Goal: Information Seeking & Learning: Check status

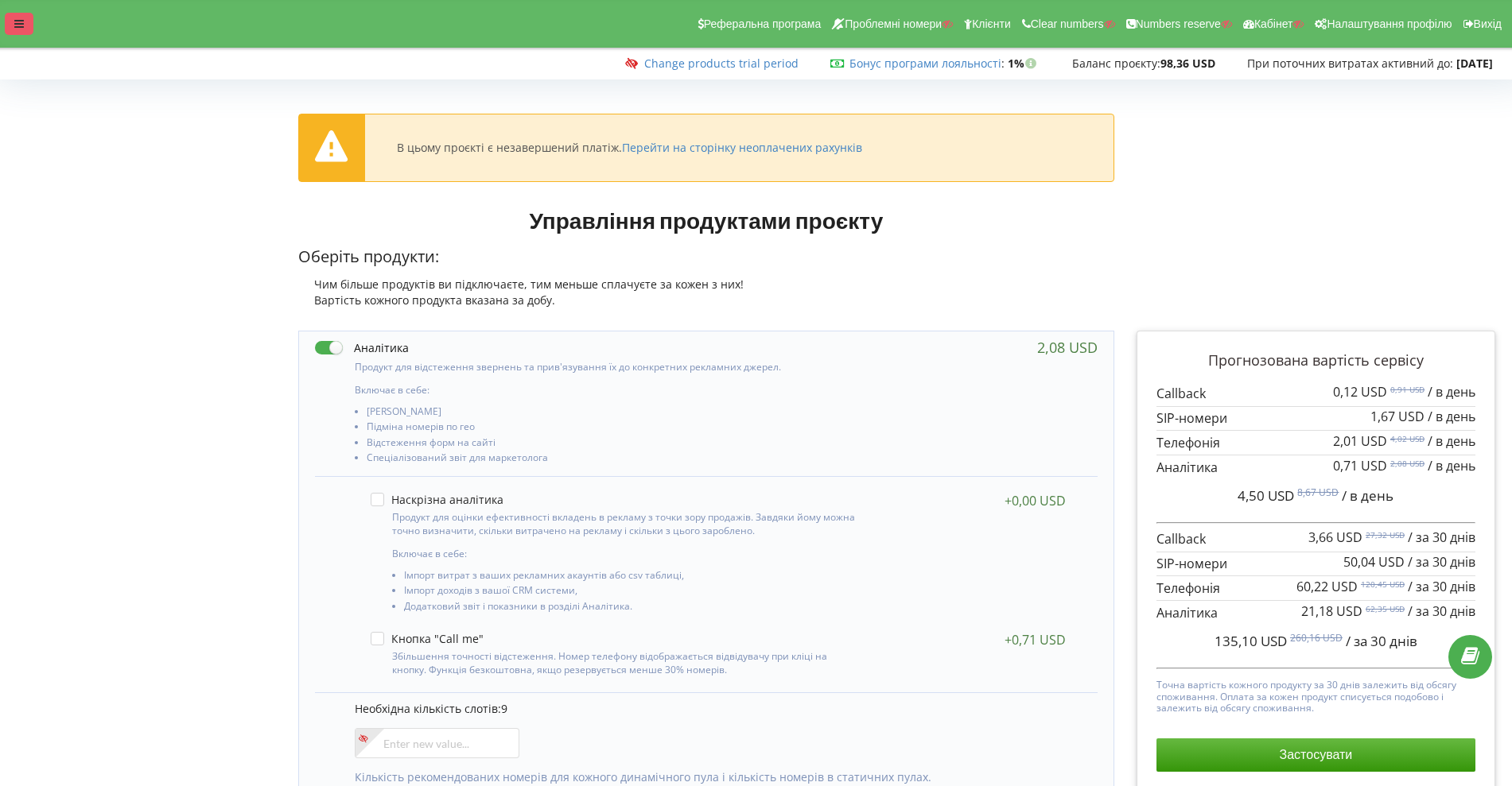
click at [9, 20] on div at bounding box center [19, 24] width 28 height 22
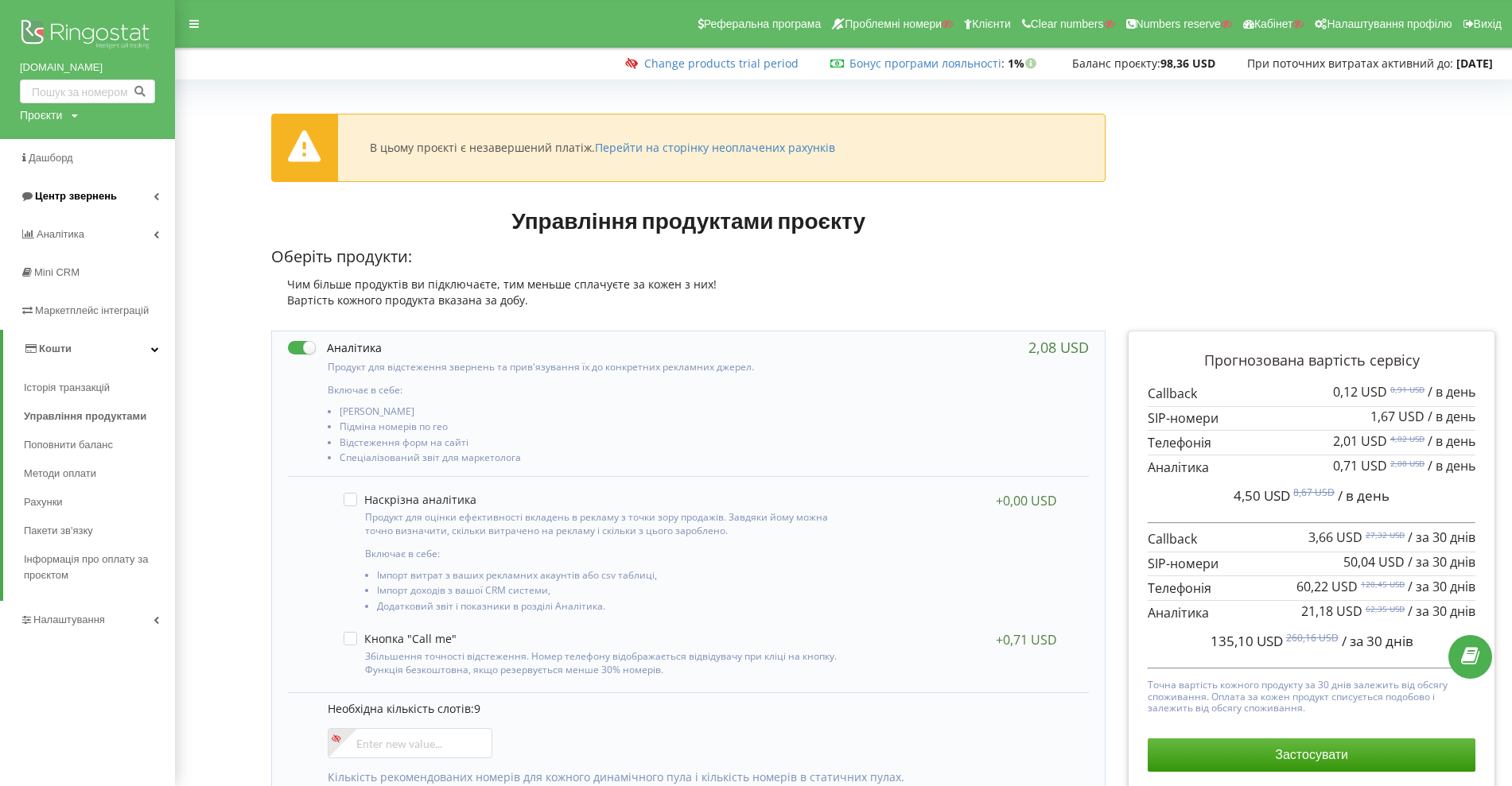
click at [47, 194] on span "Центр звернень" at bounding box center [76, 196] width 82 height 12
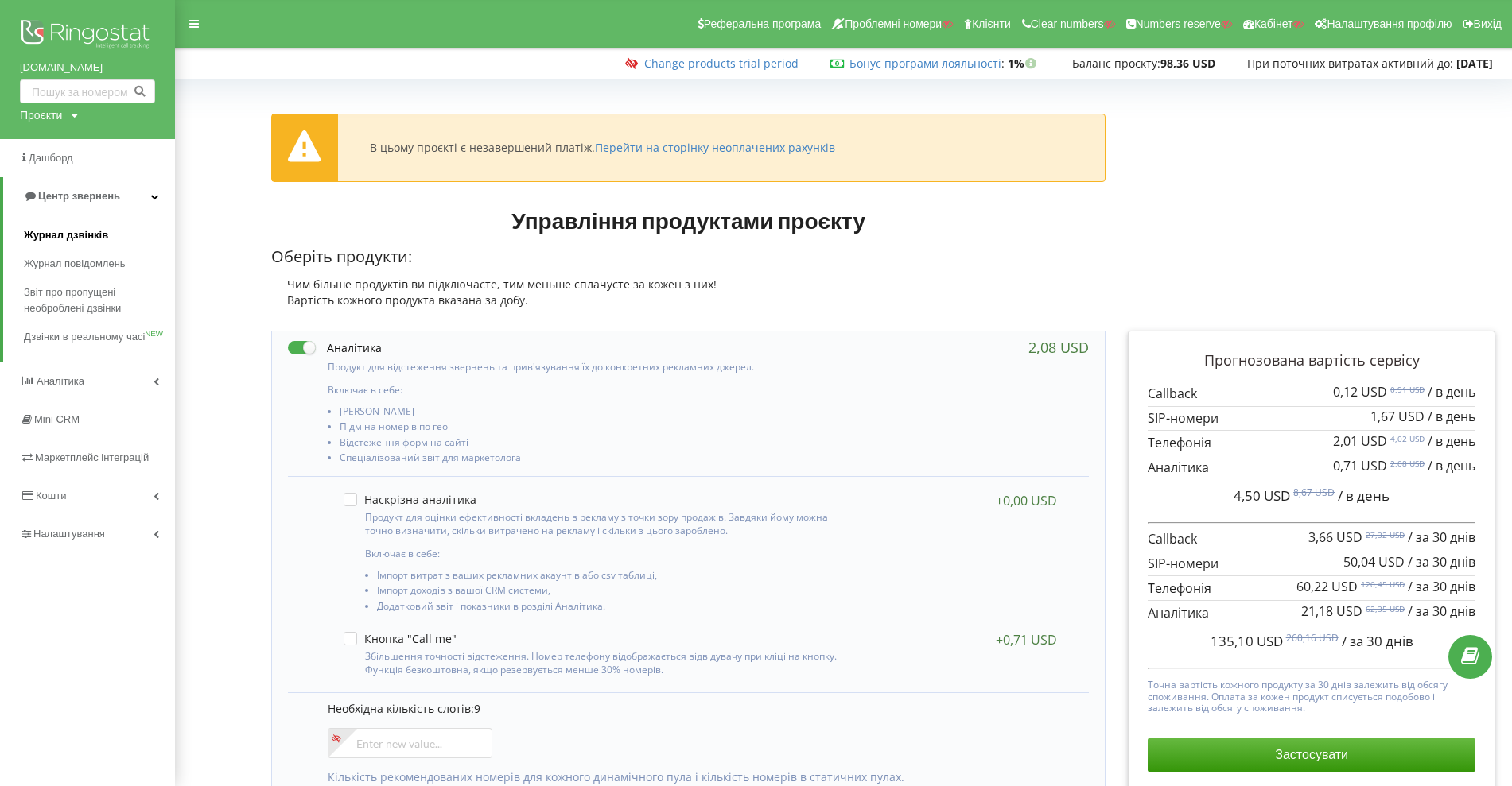
click at [47, 230] on span "Журнал дзвінків" at bounding box center [66, 235] width 84 height 16
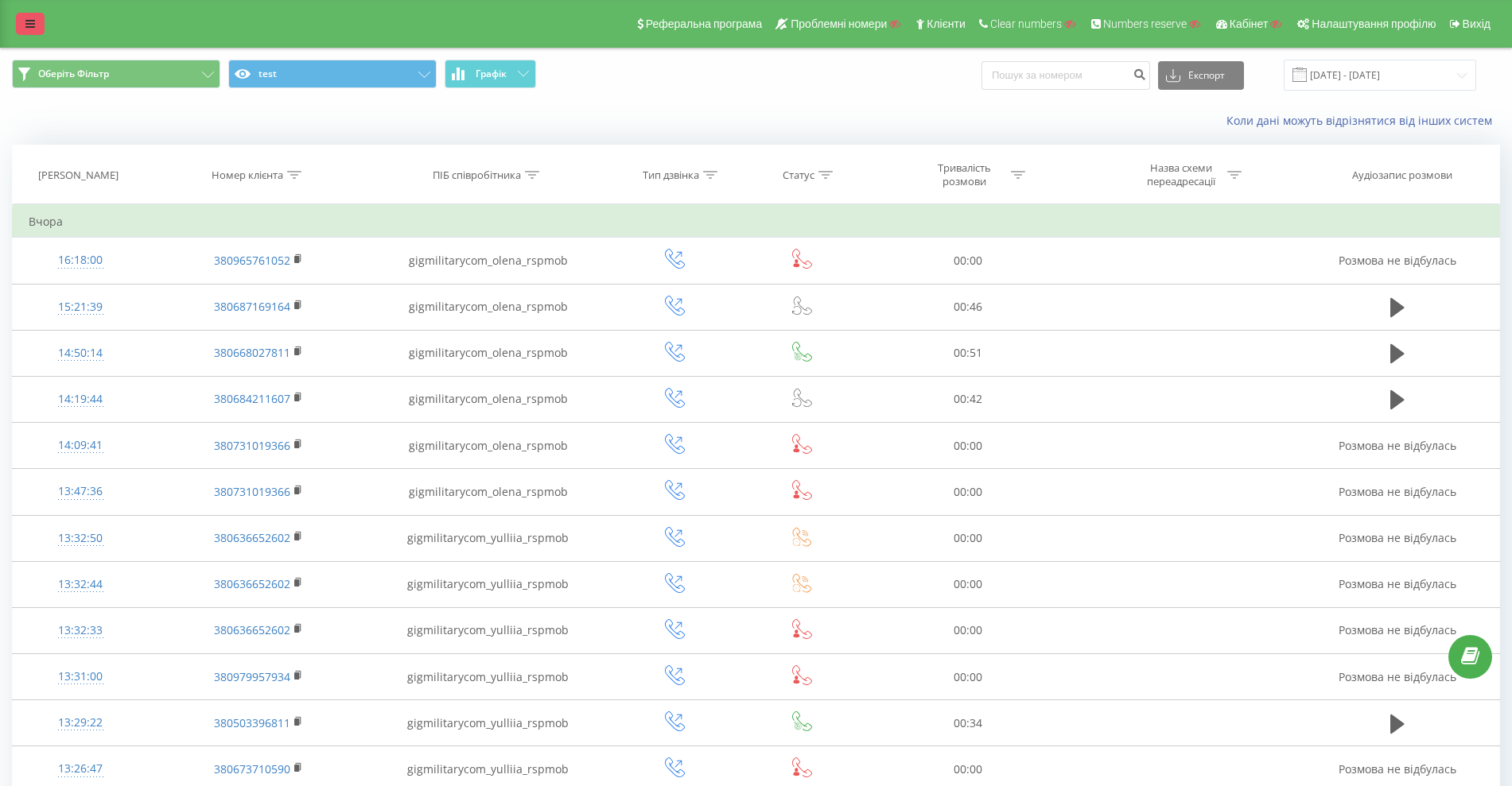
click at [16, 18] on link at bounding box center [30, 24] width 28 height 22
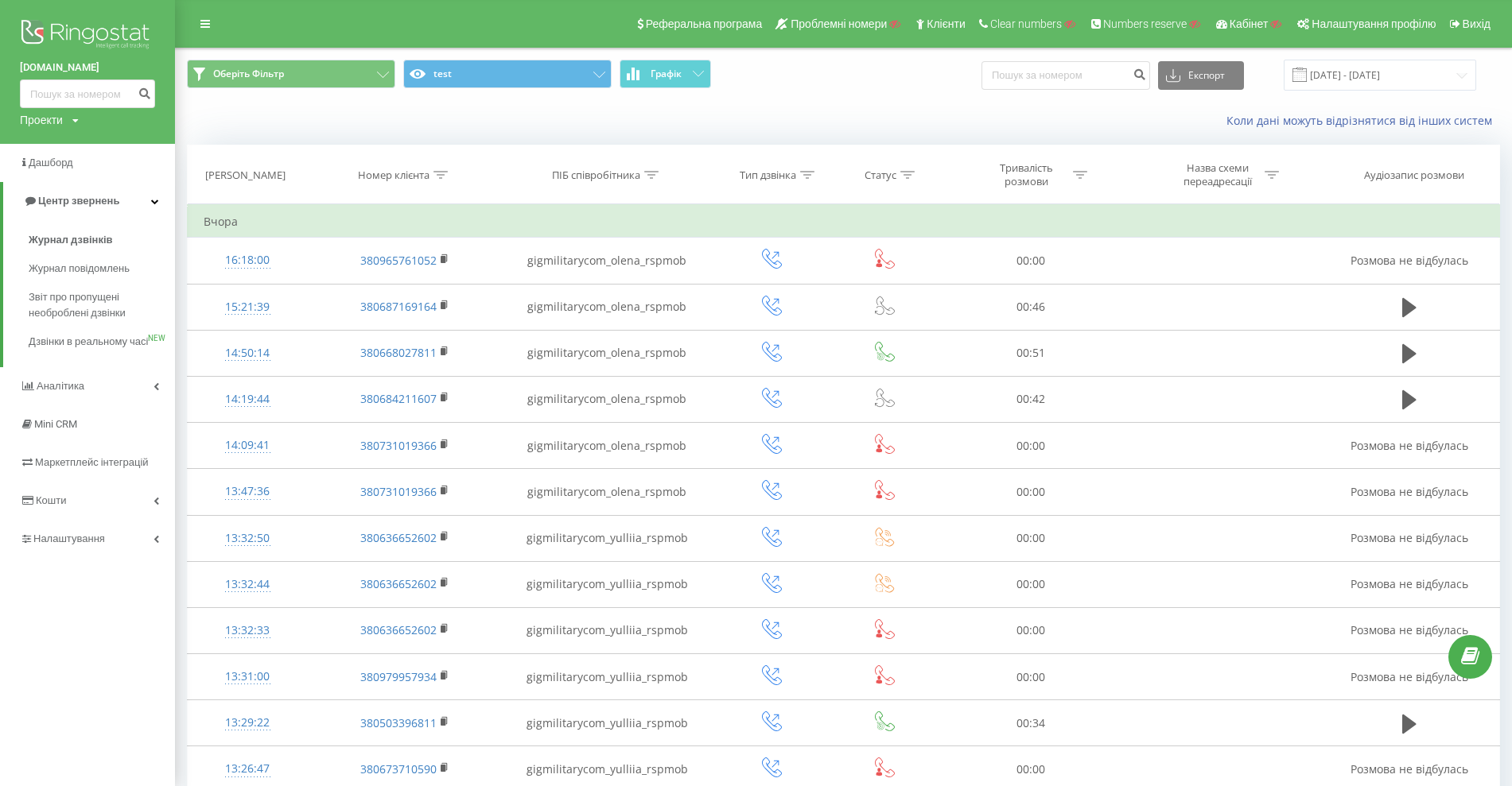
click at [49, 124] on div "Проекти" at bounding box center [41, 120] width 43 height 16
click at [51, 139] on input "text" at bounding box center [64, 144] width 80 height 23
type input "gigmilitary"
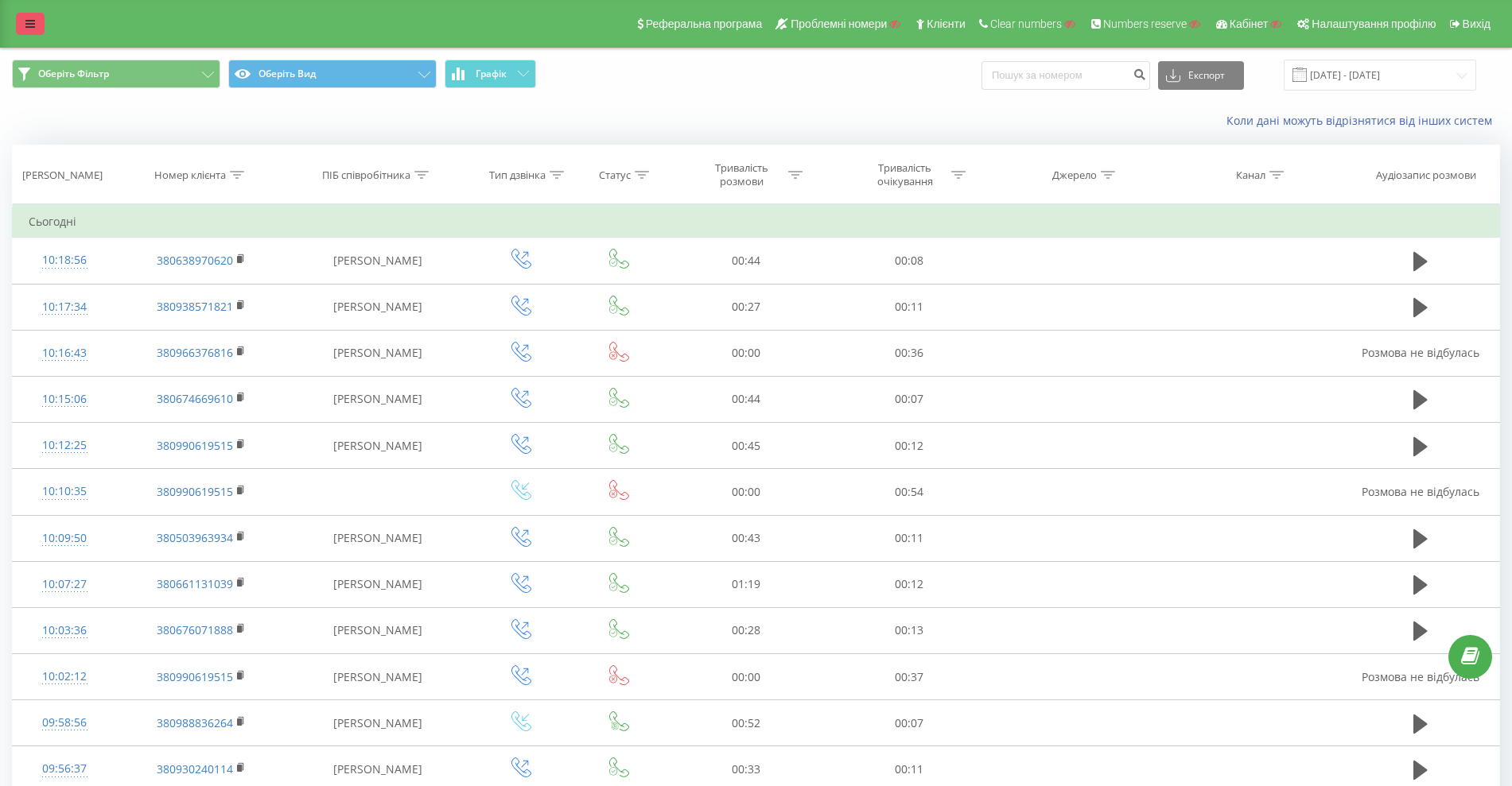
click at [29, 20] on icon at bounding box center [30, 23] width 9 height 11
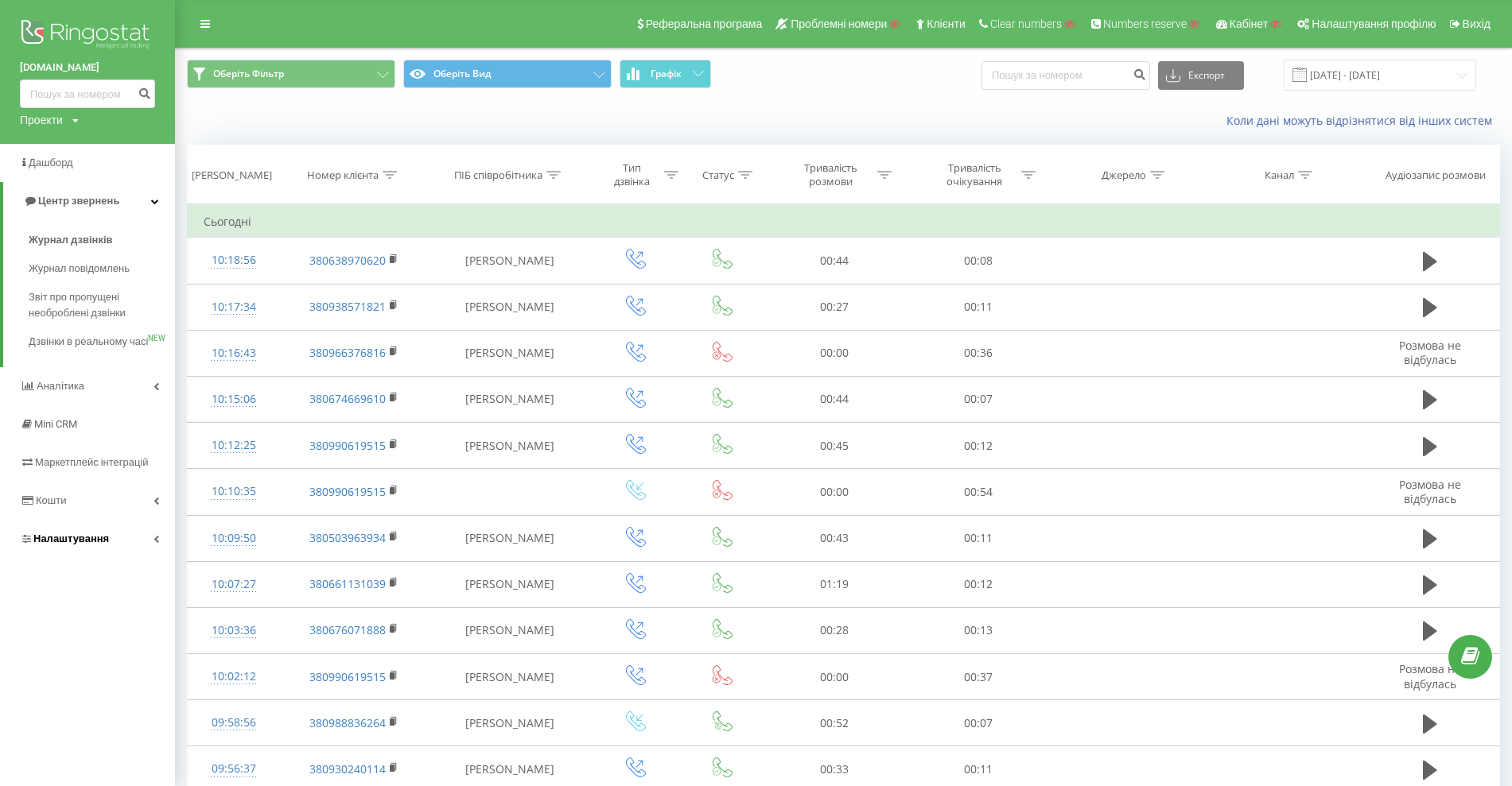
click at [63, 546] on link "Налаштування" at bounding box center [87, 539] width 175 height 39
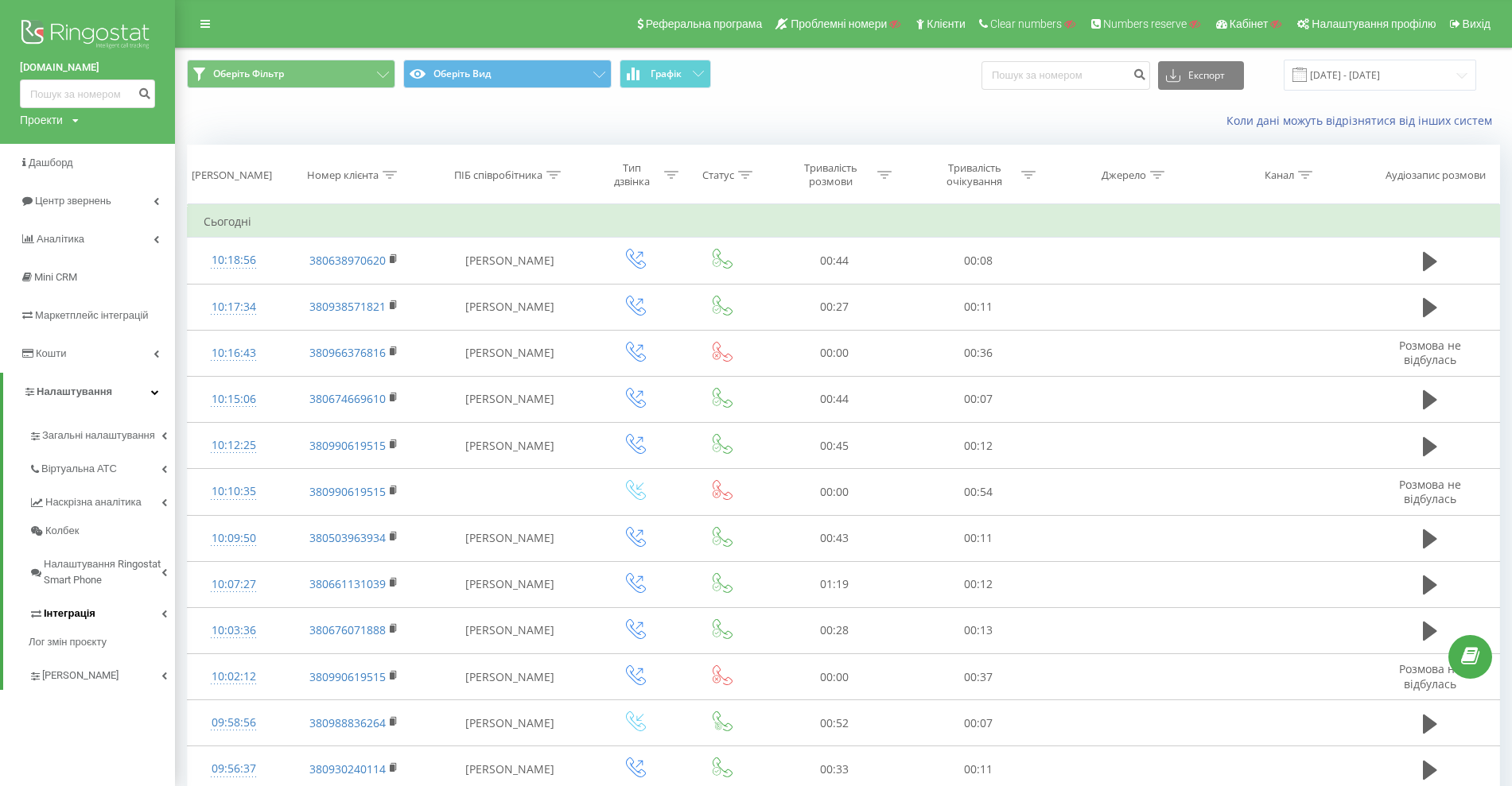
click at [61, 622] on link "Інтеграція" at bounding box center [101, 610] width 146 height 33
click at [74, 640] on span "Webhooks 2.0" at bounding box center [81, 641] width 64 height 16
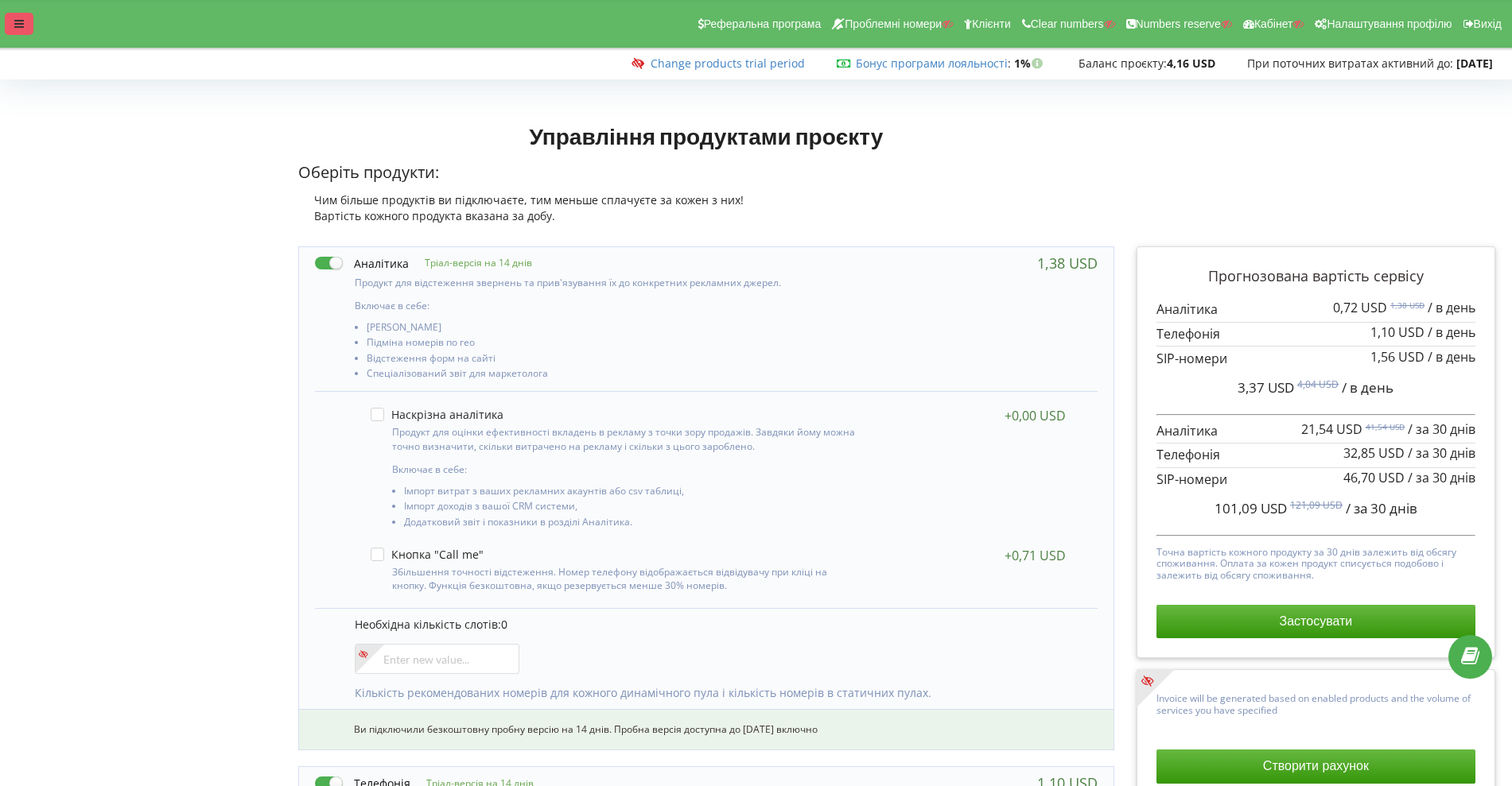
click at [27, 29] on div at bounding box center [19, 24] width 28 height 22
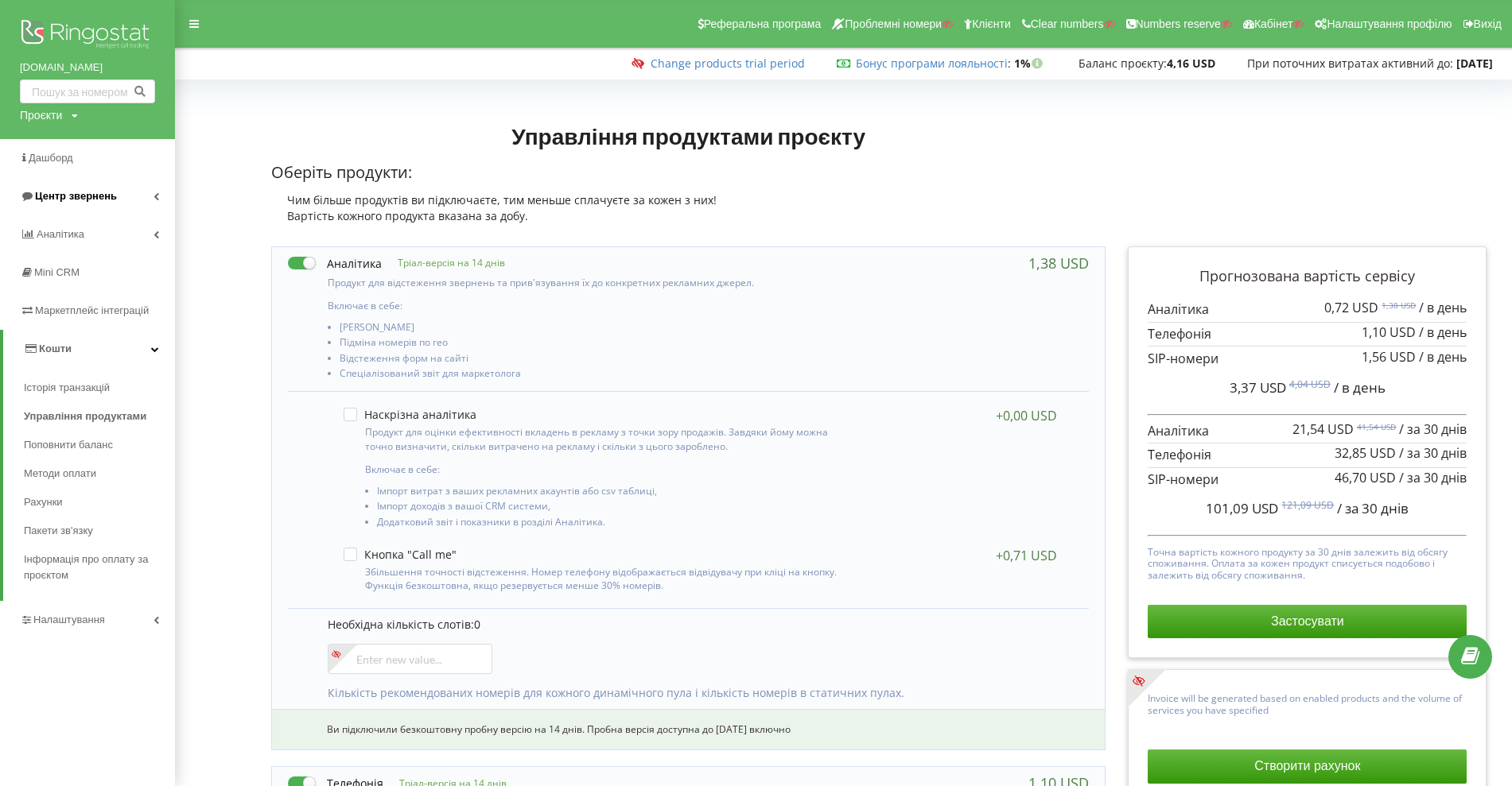
click at [69, 186] on link "Центр звернень" at bounding box center [87, 196] width 175 height 39
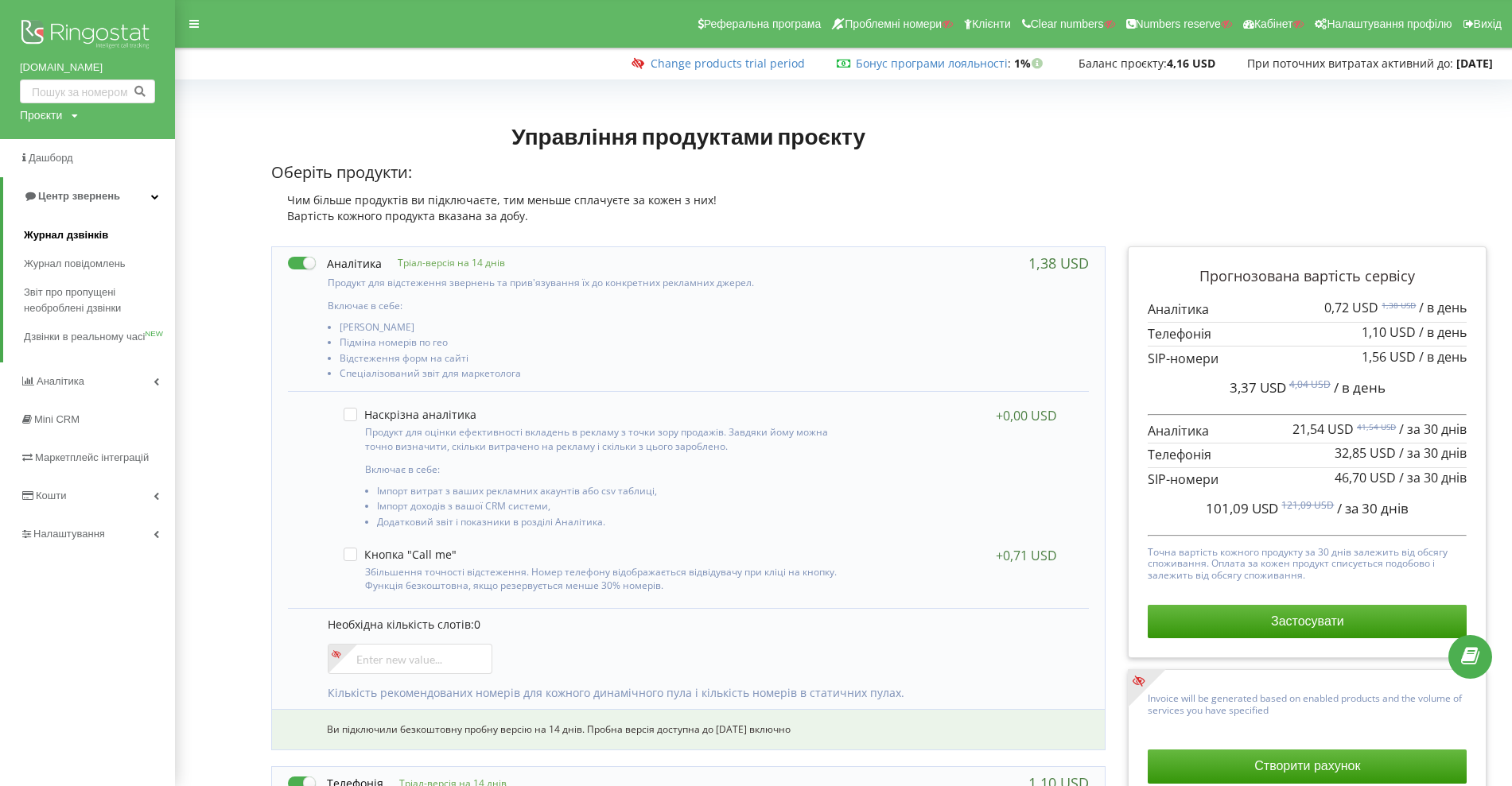
click at [62, 228] on span "Журнал дзвінків" at bounding box center [66, 235] width 84 height 16
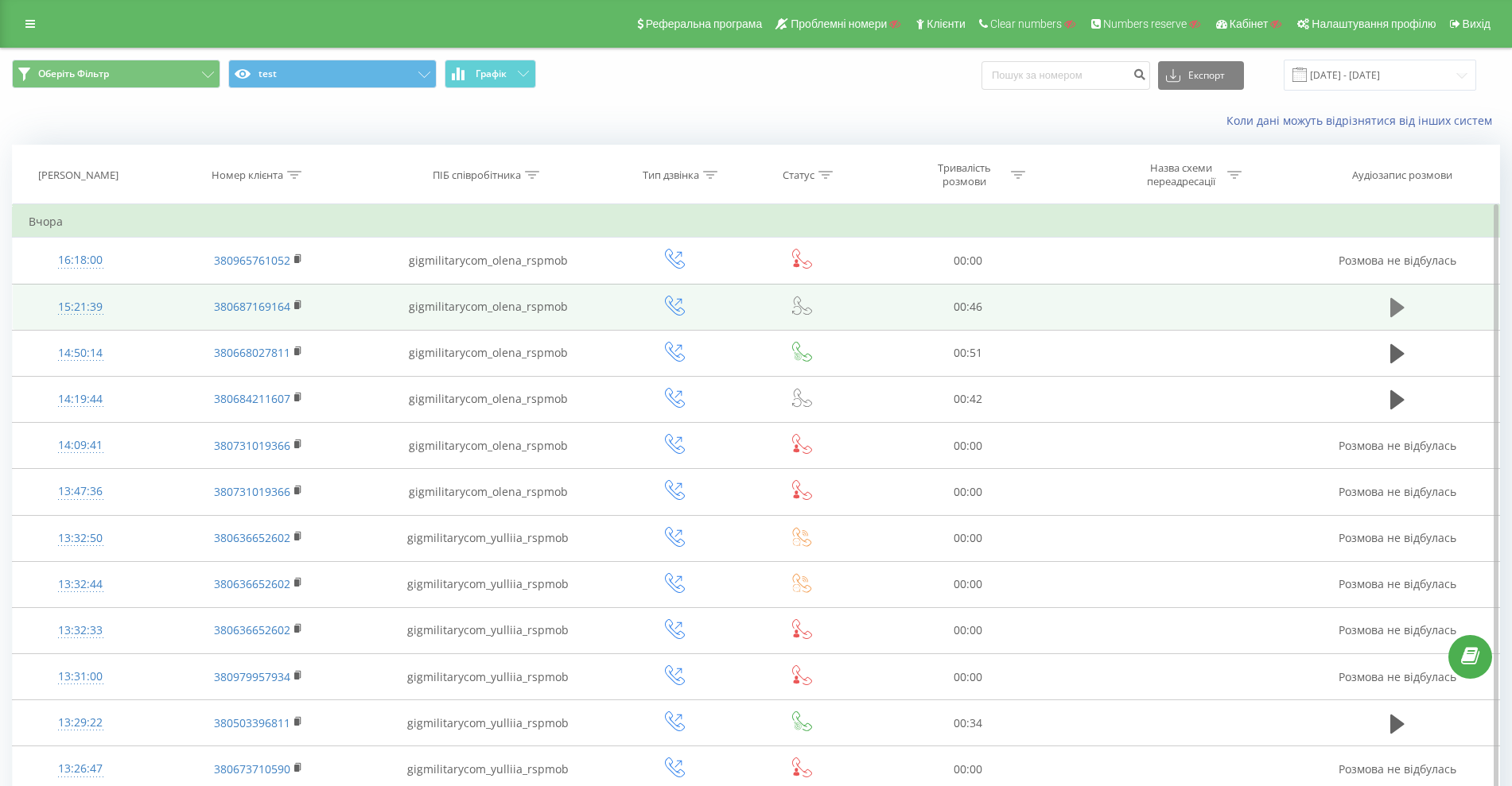
click at [1401, 305] on icon at bounding box center [1397, 307] width 15 height 22
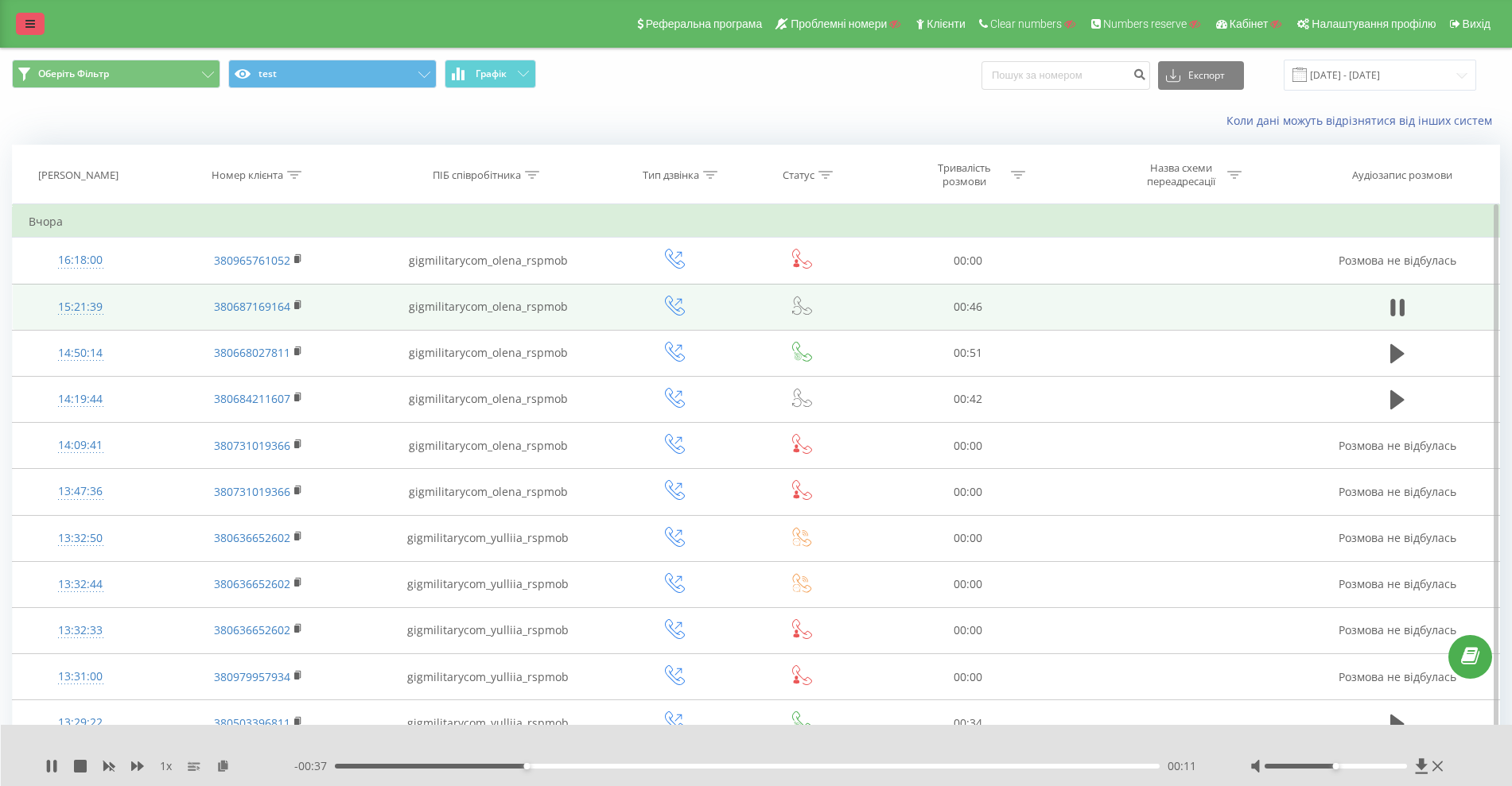
click at [33, 15] on link at bounding box center [30, 24] width 28 height 22
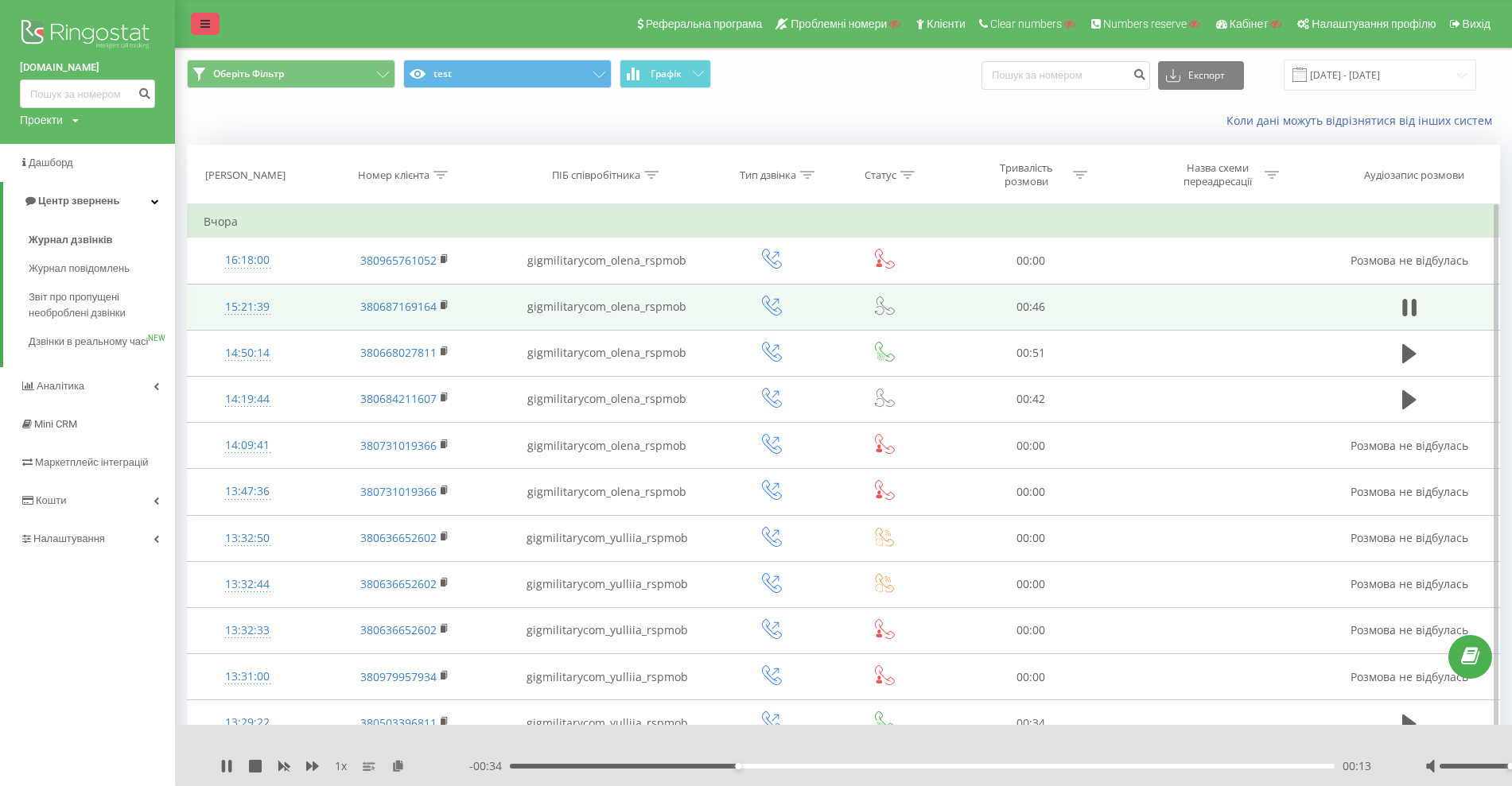
click at [205, 30] on link at bounding box center [205, 24] width 28 height 22
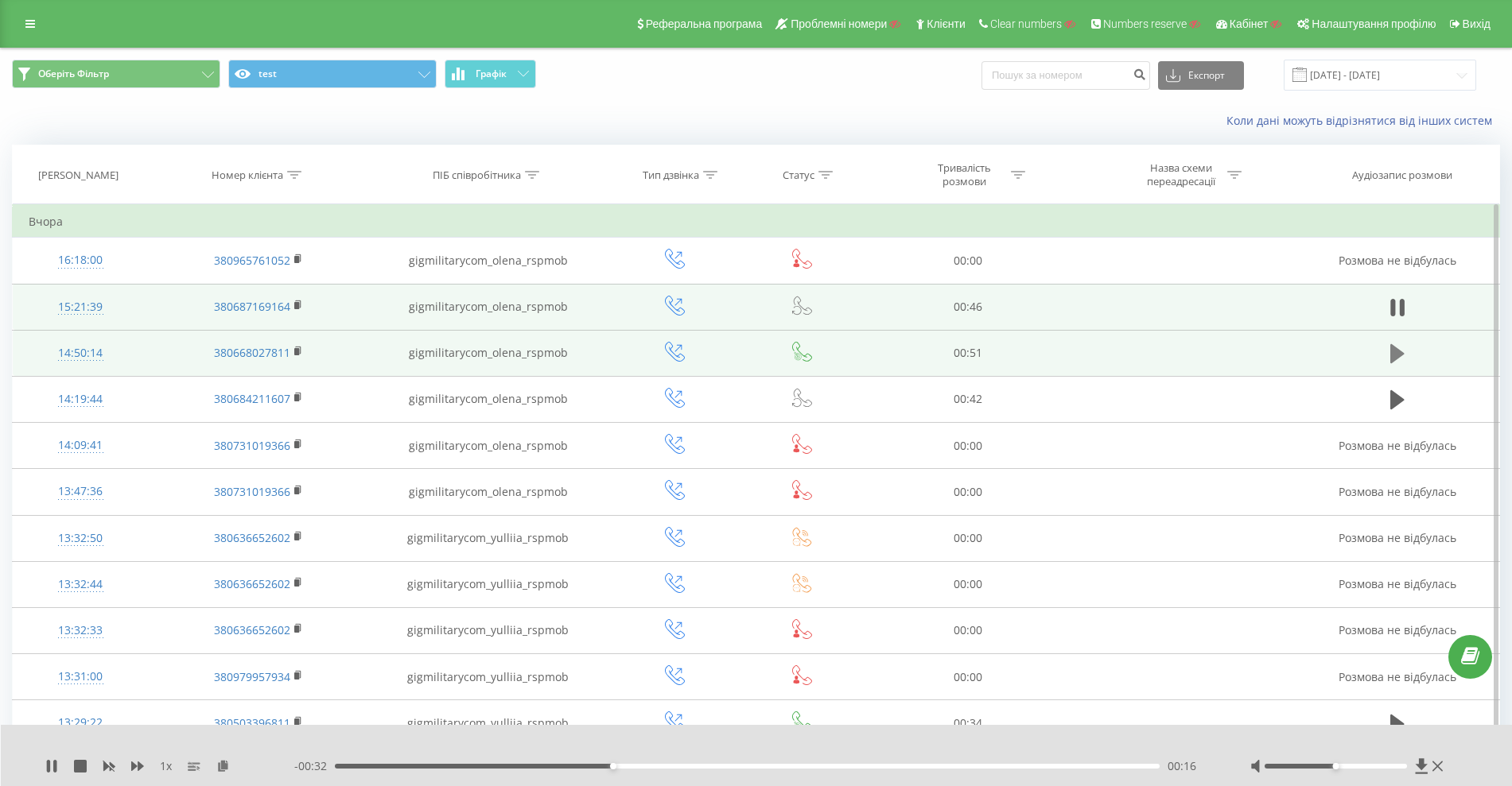
click at [1398, 343] on icon at bounding box center [1397, 354] width 15 height 22
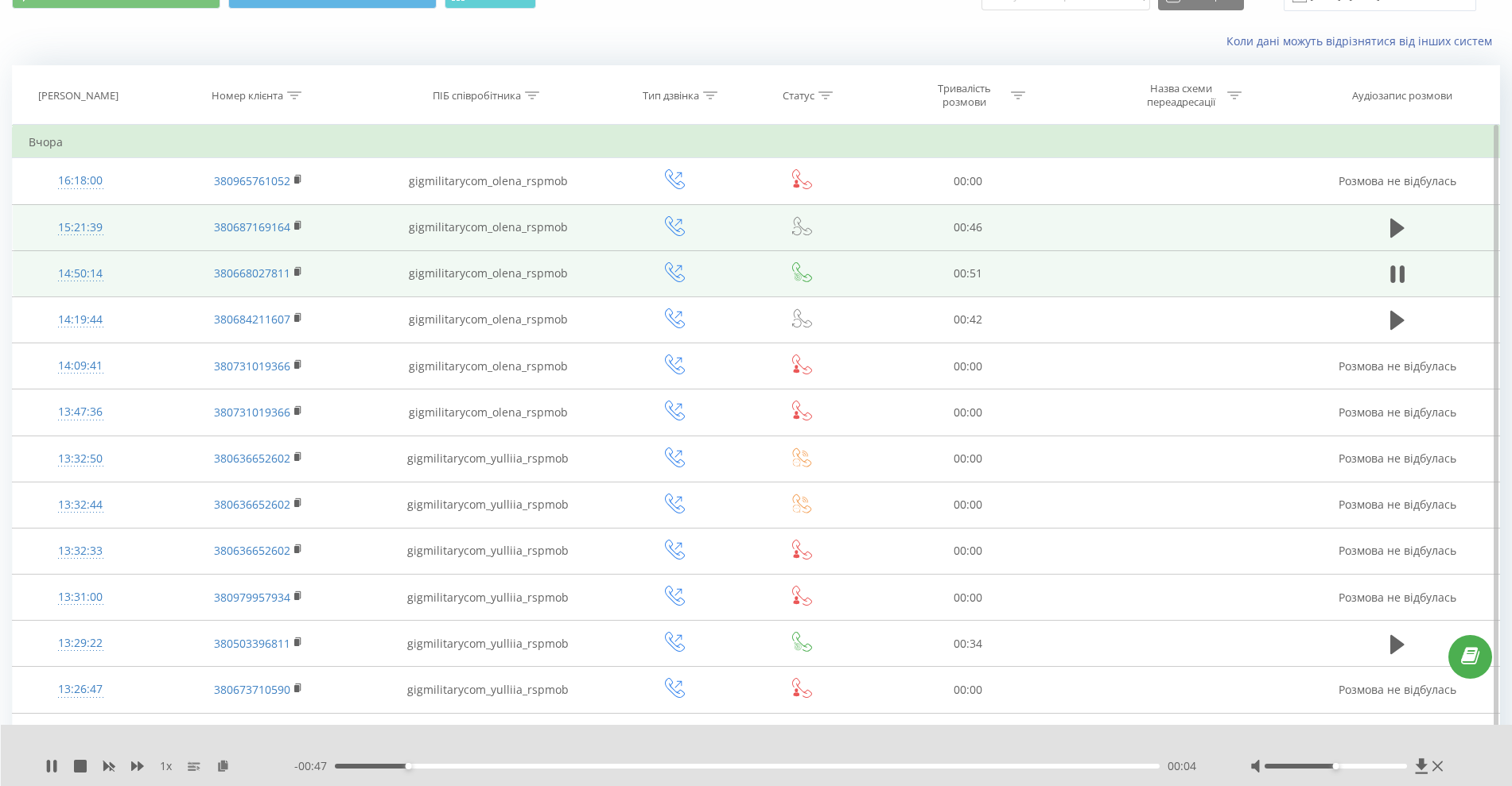
scroll to position [100, 0]
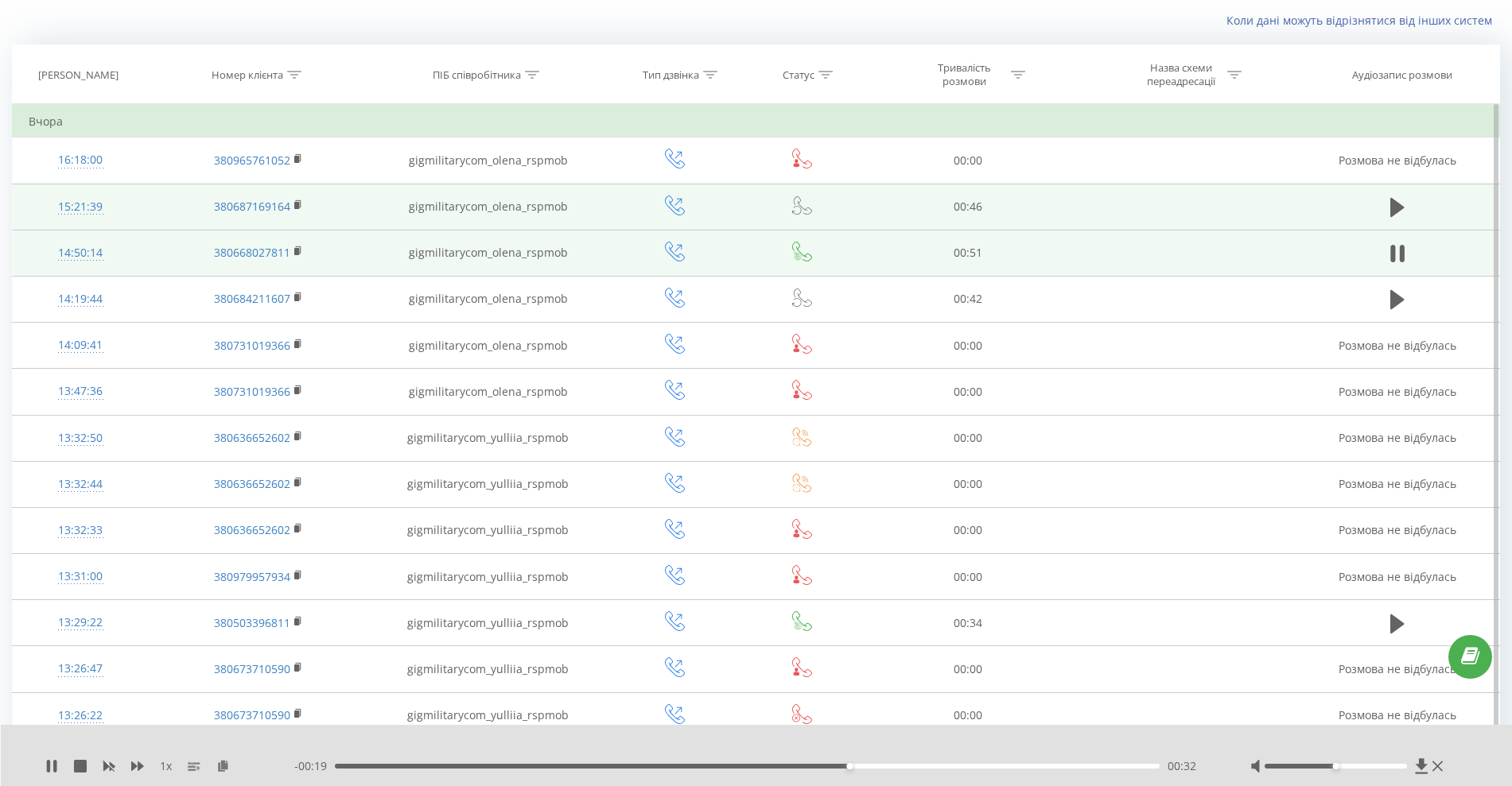
click at [1503, 249] on div "Оберіть Фільтр test Графік Експорт .csv .xls .xlsx 20.07.2025 - 20.08.2025 Коли…" at bounding box center [756, 651] width 1512 height 1406
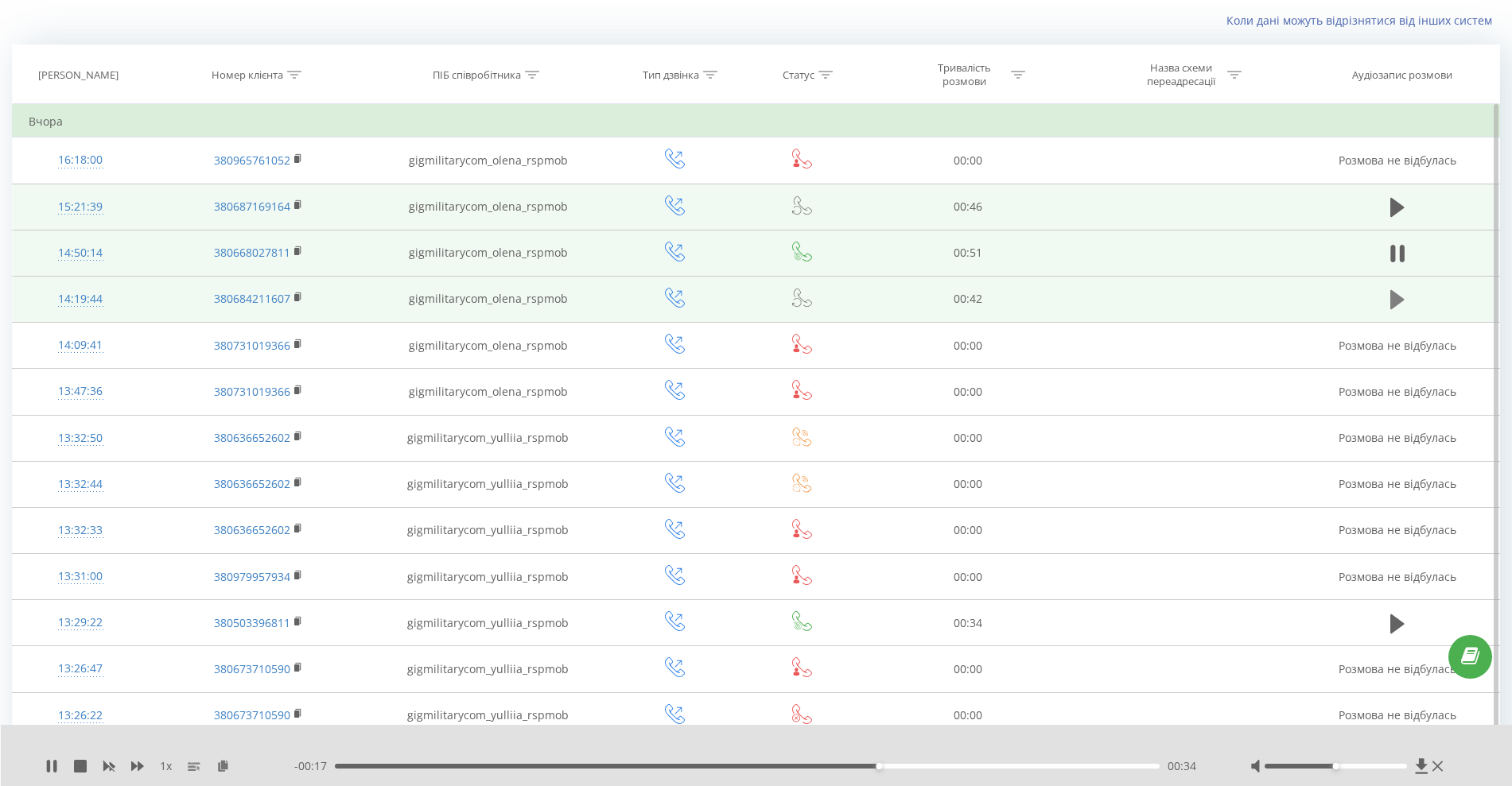
click at [1390, 298] on icon at bounding box center [1397, 300] width 15 height 22
click at [1433, 759] on icon at bounding box center [1437, 765] width 10 height 13
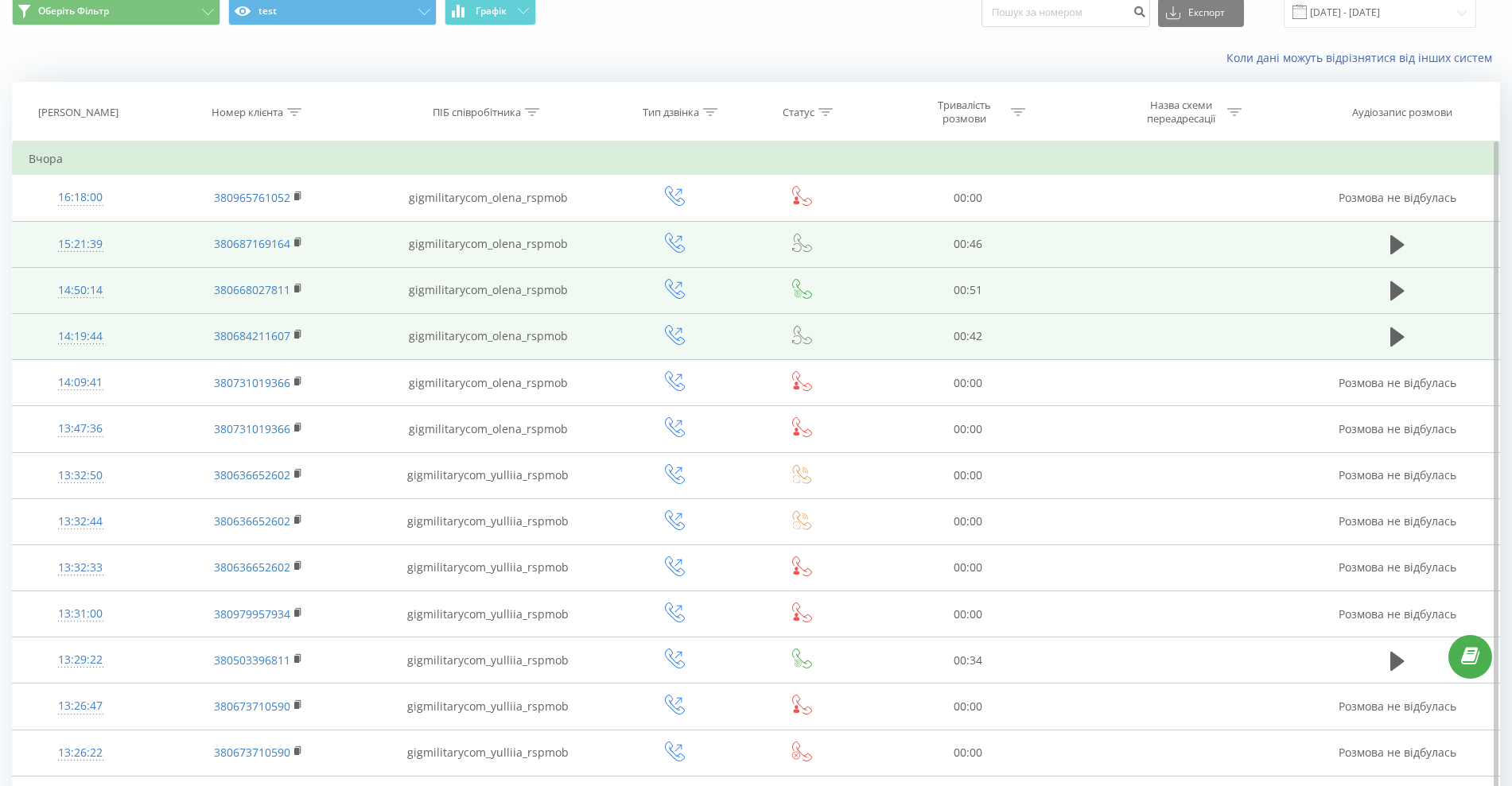
scroll to position [0, 0]
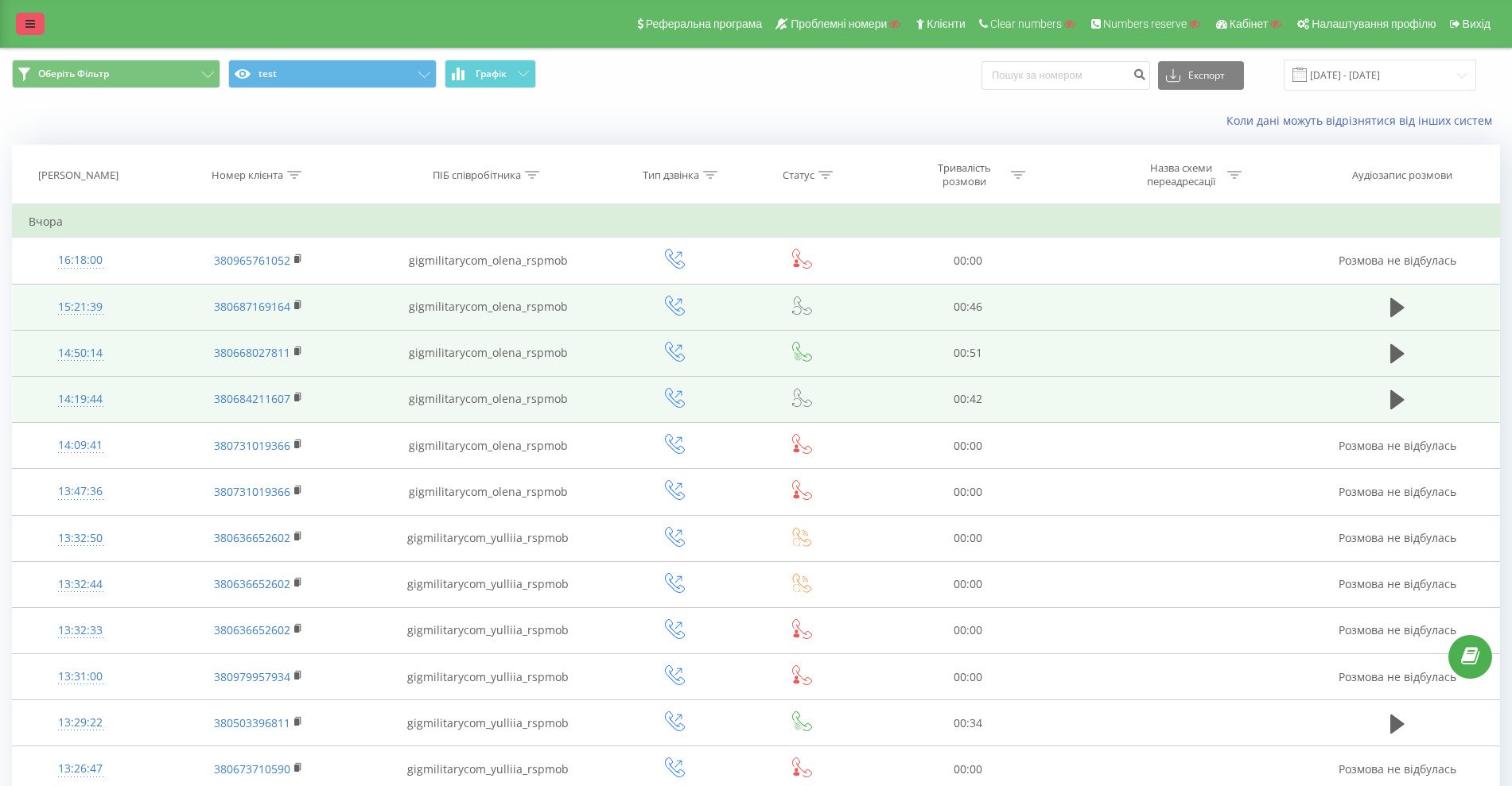
click at [32, 13] on link at bounding box center [30, 24] width 28 height 22
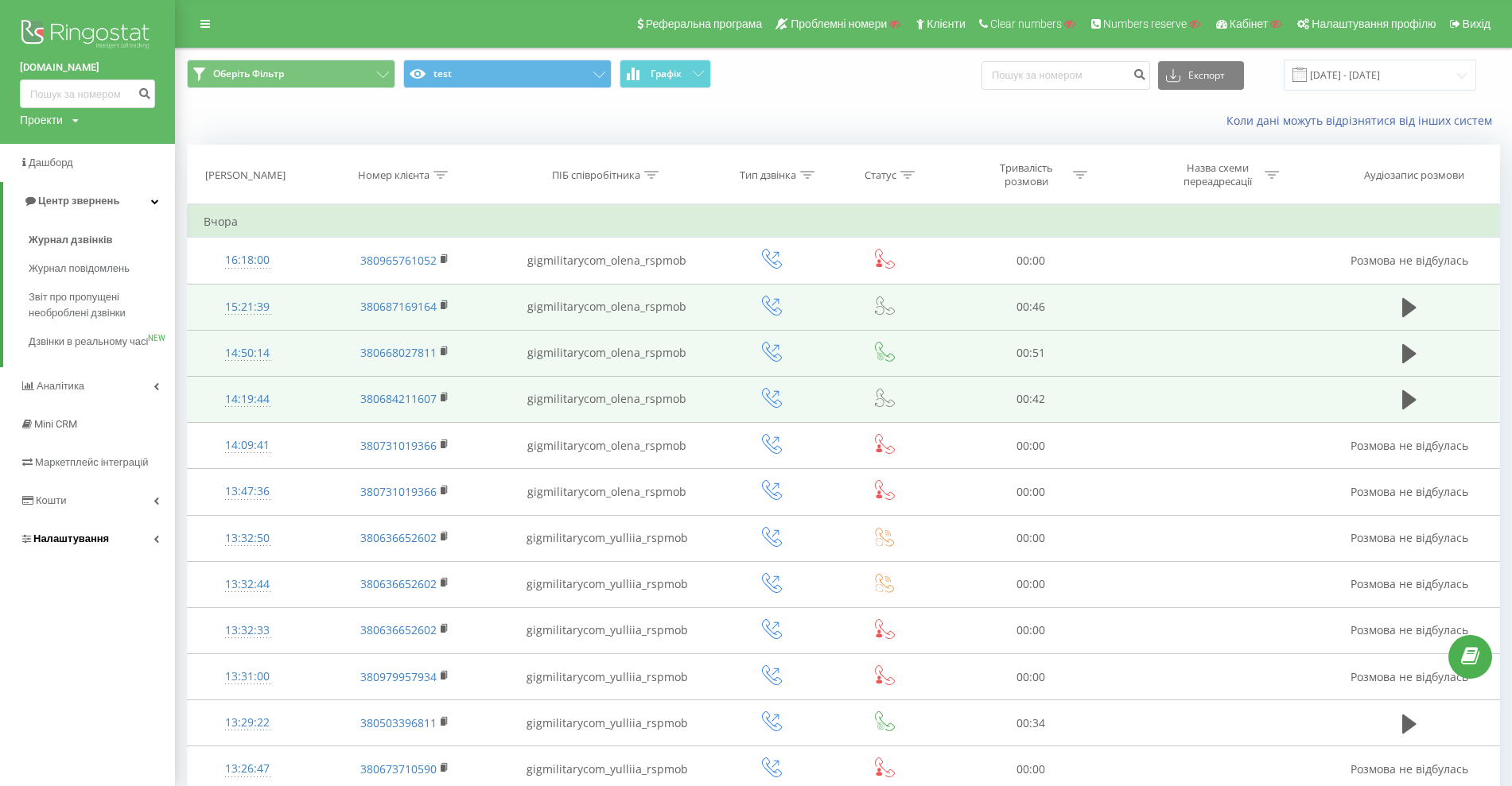
click at [54, 543] on link "Налаштування" at bounding box center [87, 539] width 175 height 39
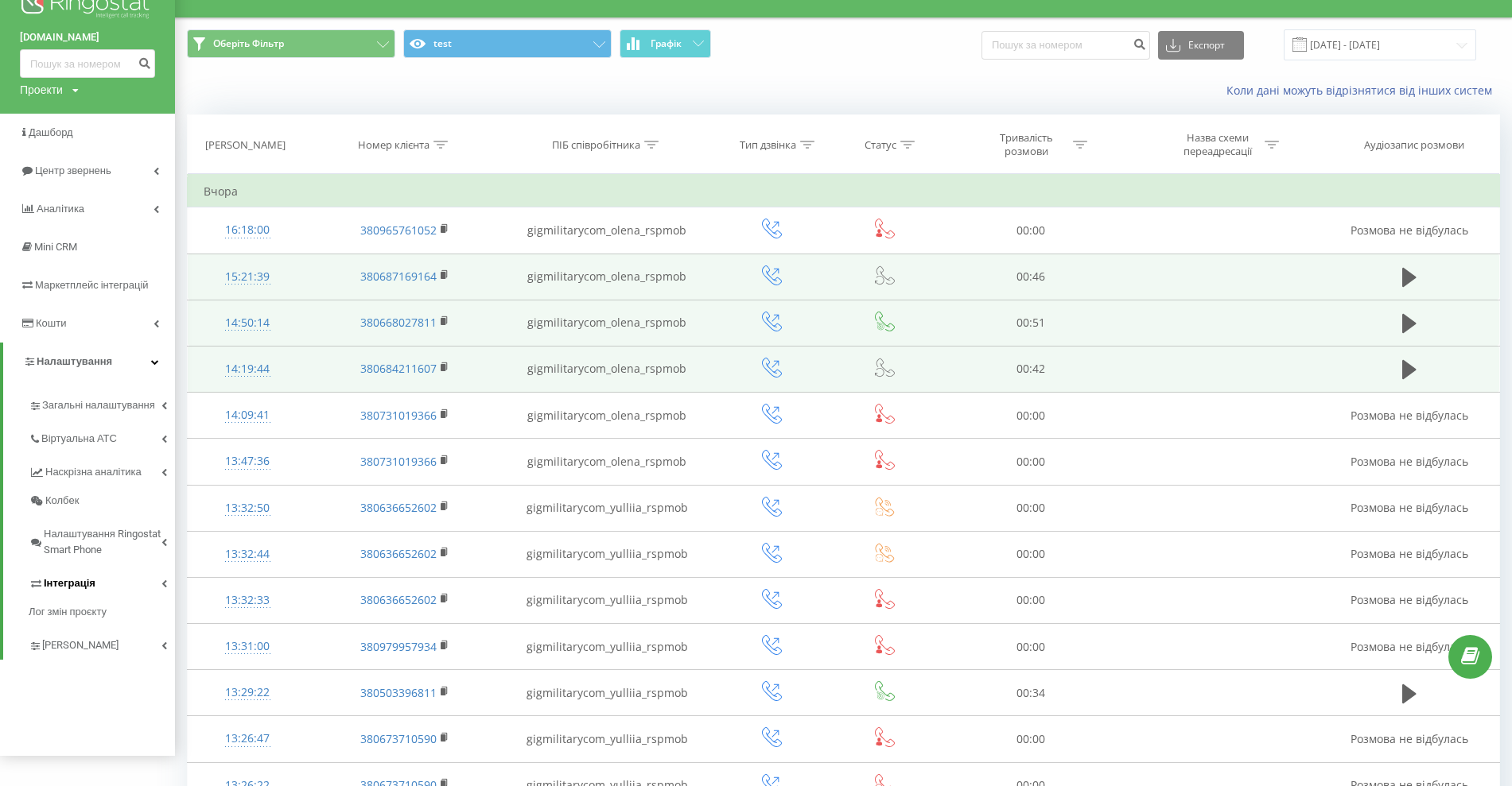
scroll to position [31, 0]
click at [128, 293] on span "Маркетплейс інтеграцій" at bounding box center [88, 284] width 137 height 16
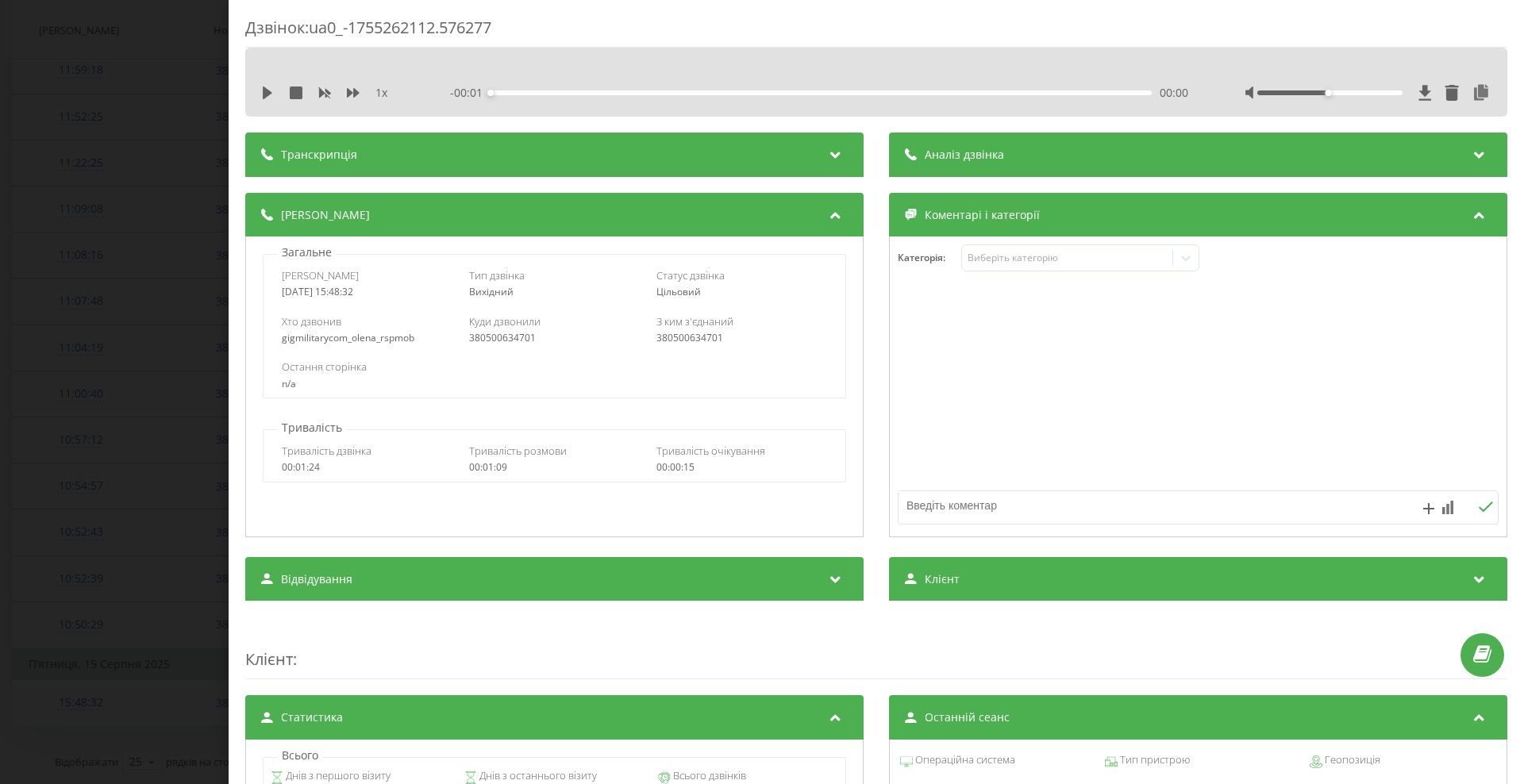
scroll to position [698, 0]
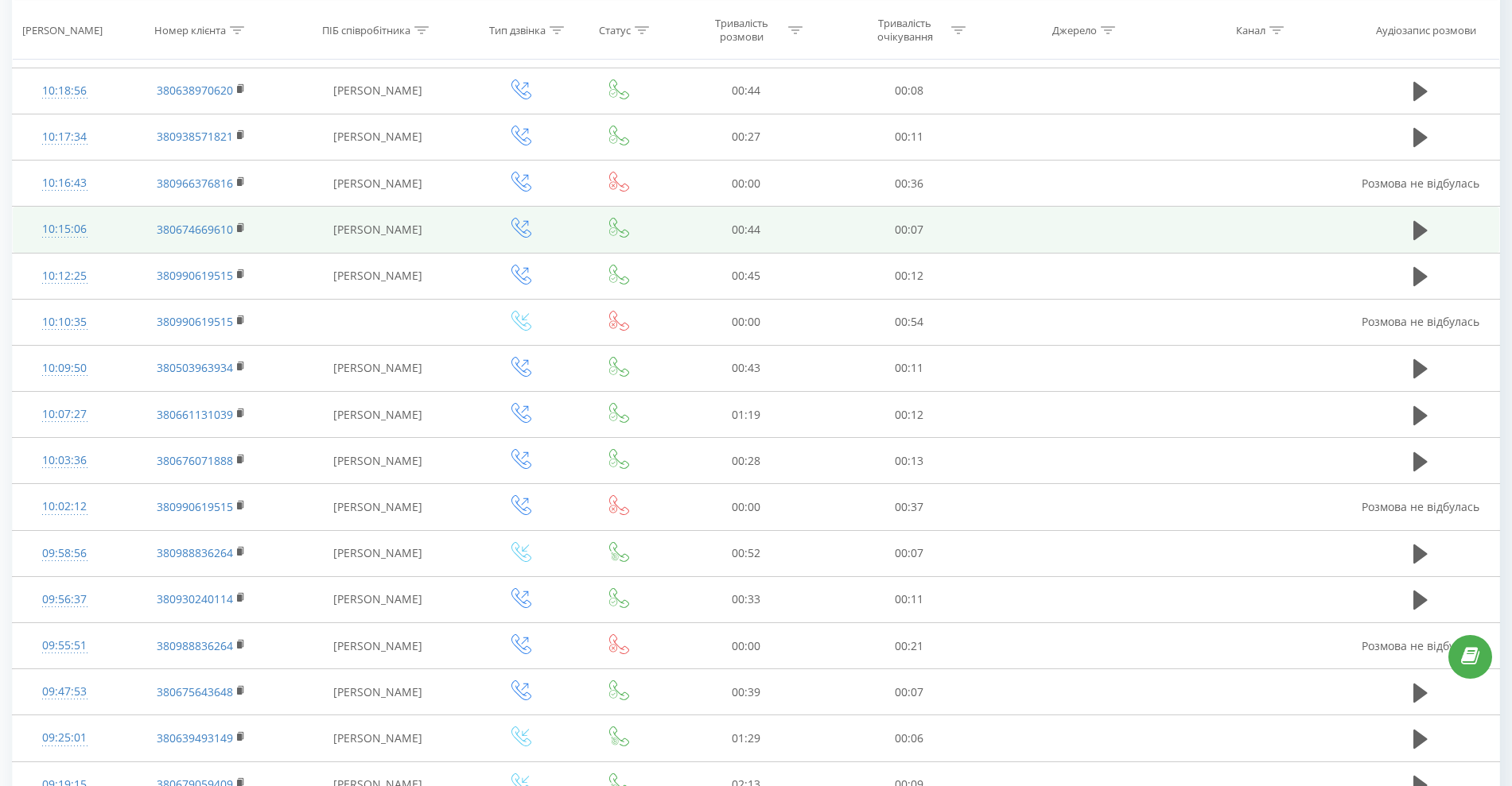
scroll to position [259, 0]
click at [1424, 223] on icon at bounding box center [1419, 234] width 15 height 22
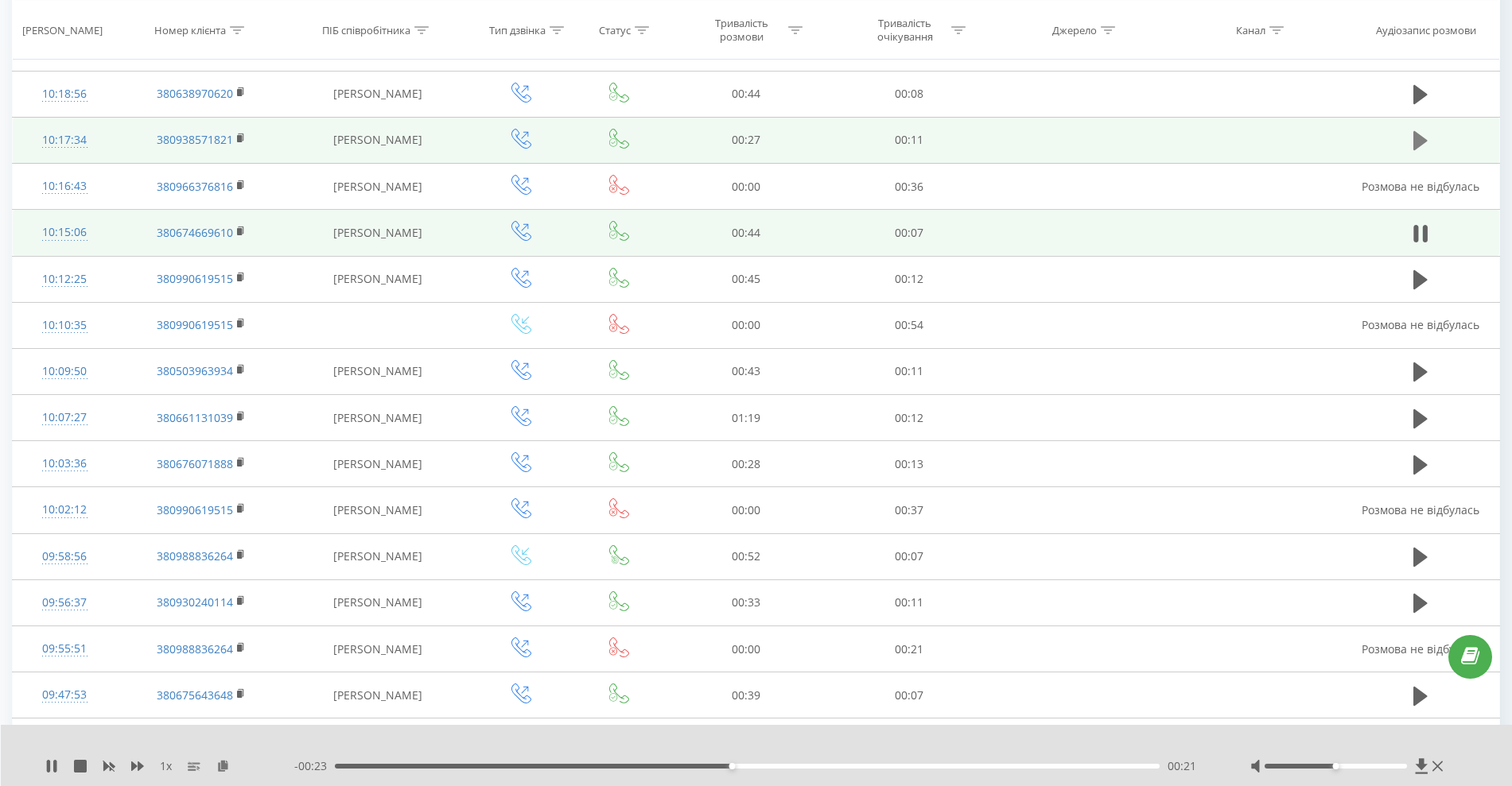
click at [1413, 137] on icon at bounding box center [1419, 140] width 15 height 19
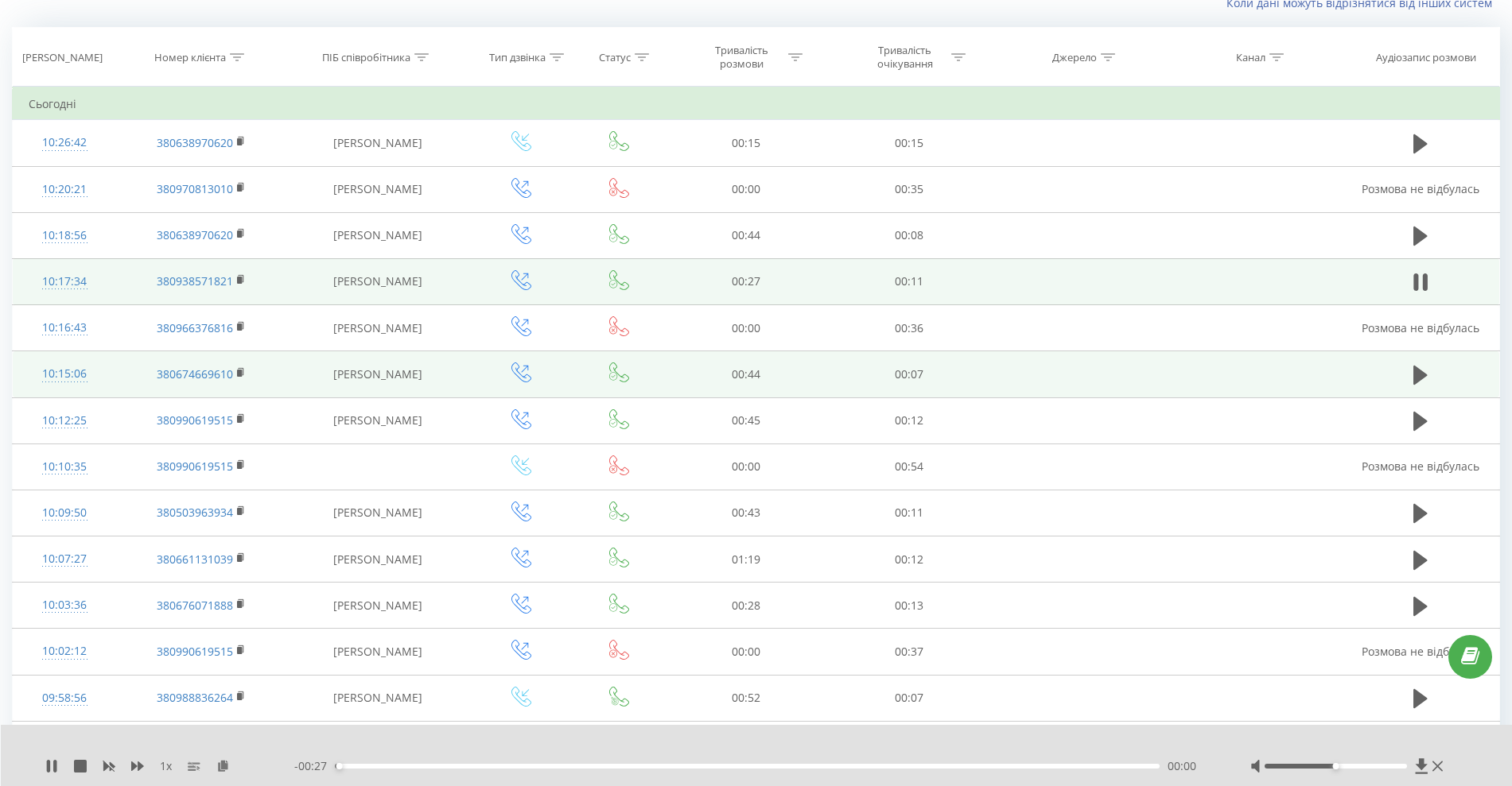
scroll to position [116, 0]
click at [54, 768] on icon at bounding box center [55, 765] width 3 height 13
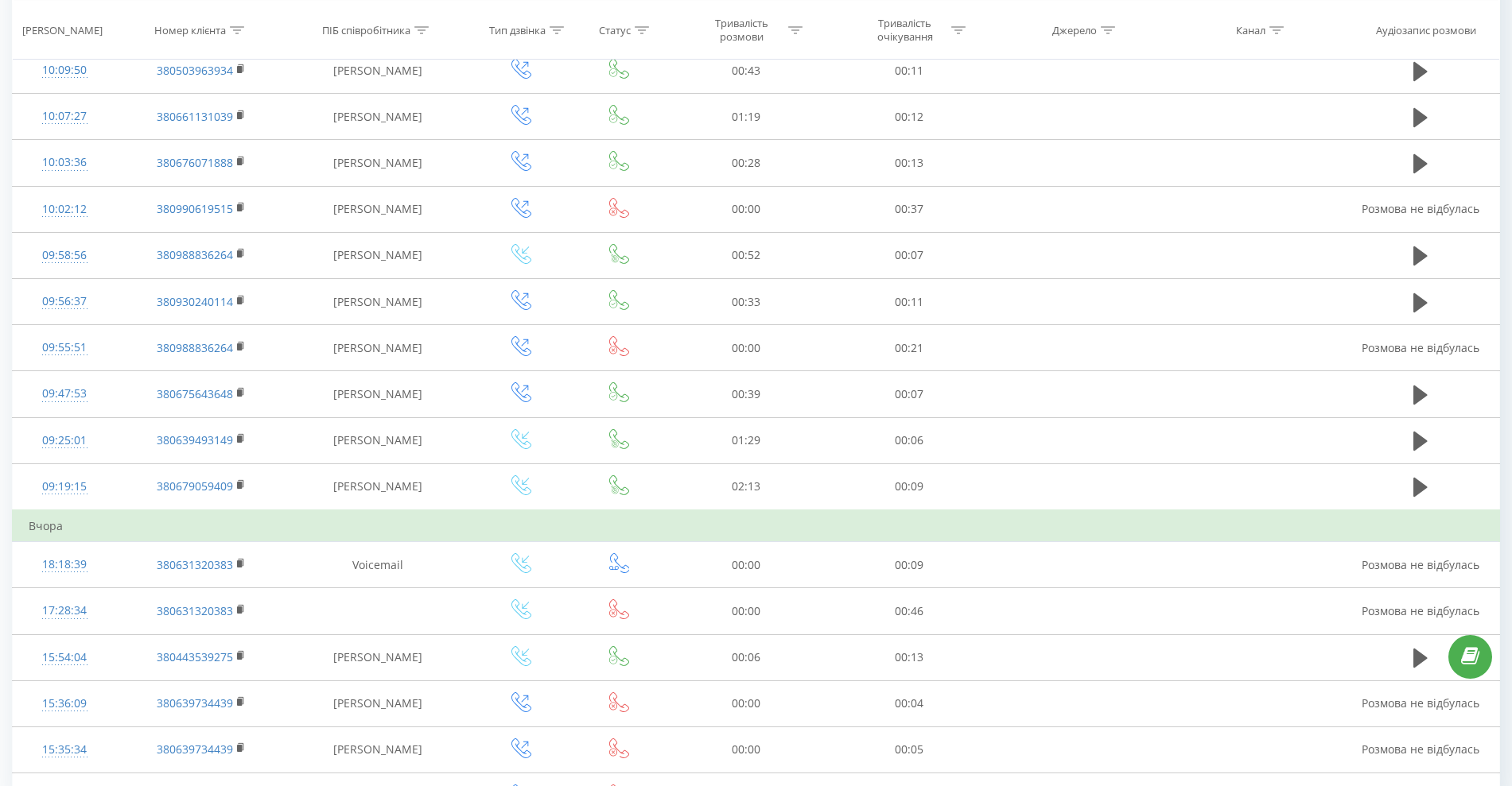
scroll to position [700, 0]
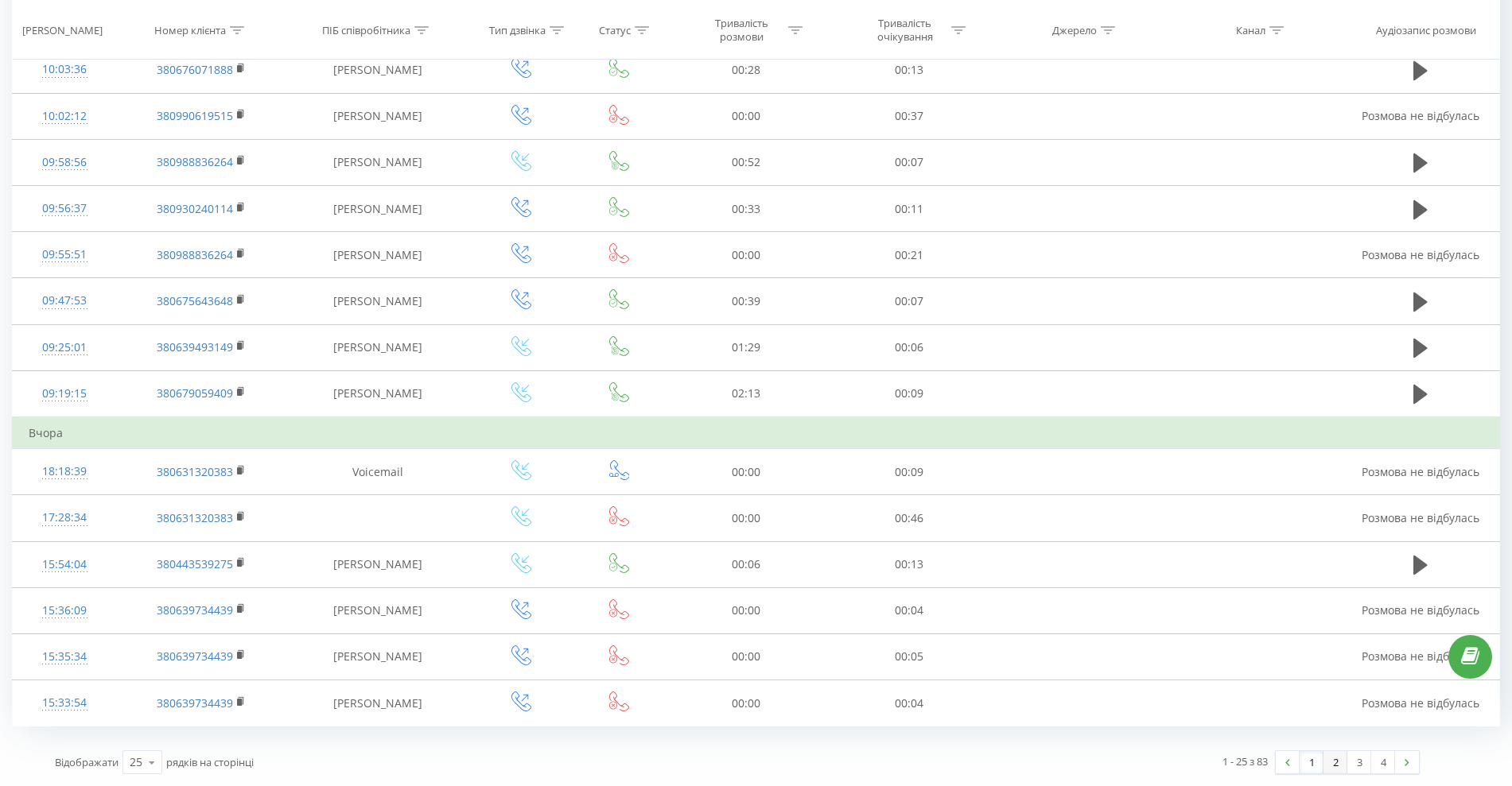
click at [1338, 760] on link "2" at bounding box center [1336, 762] width 24 height 22
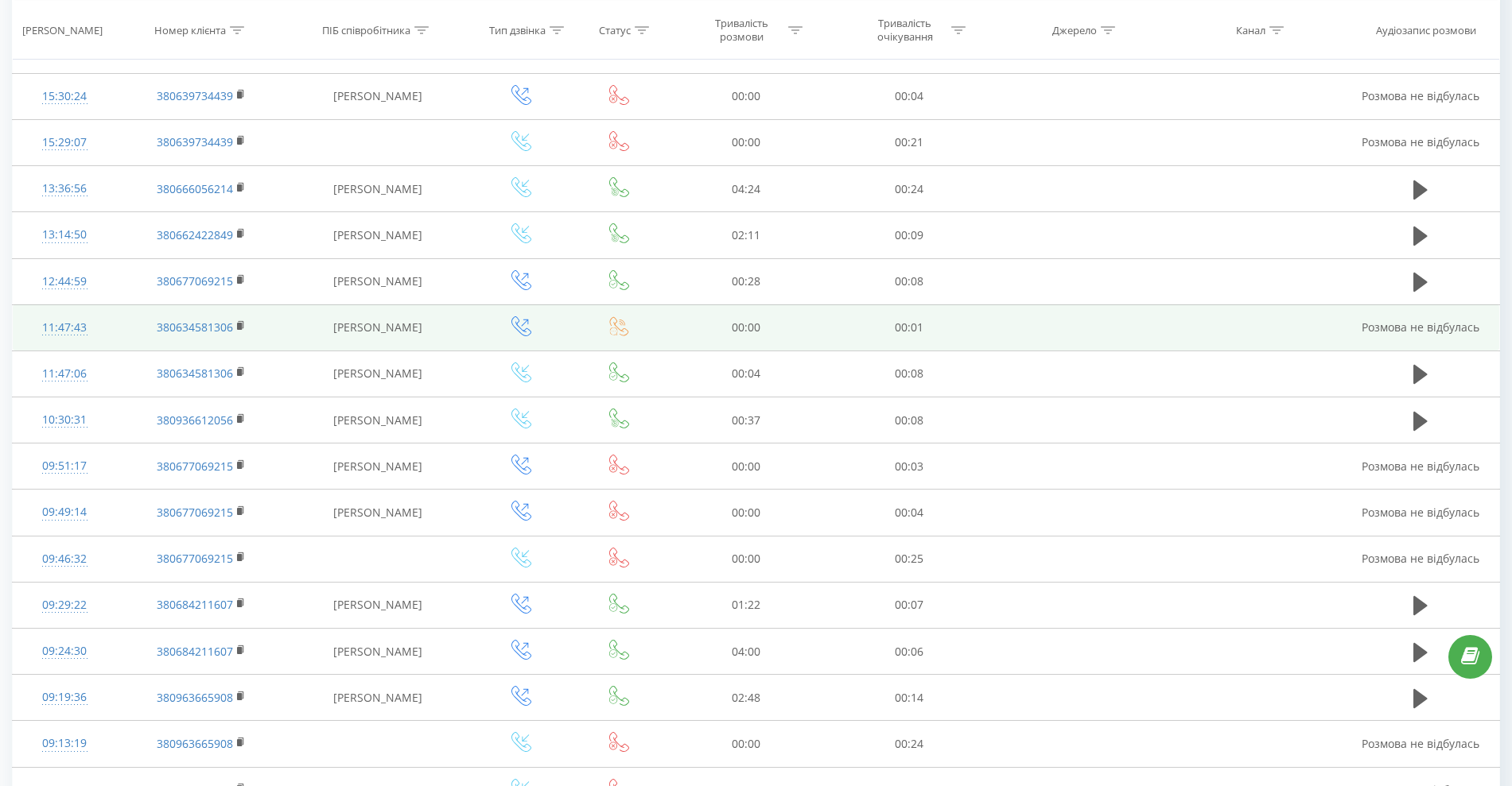
scroll to position [256, 0]
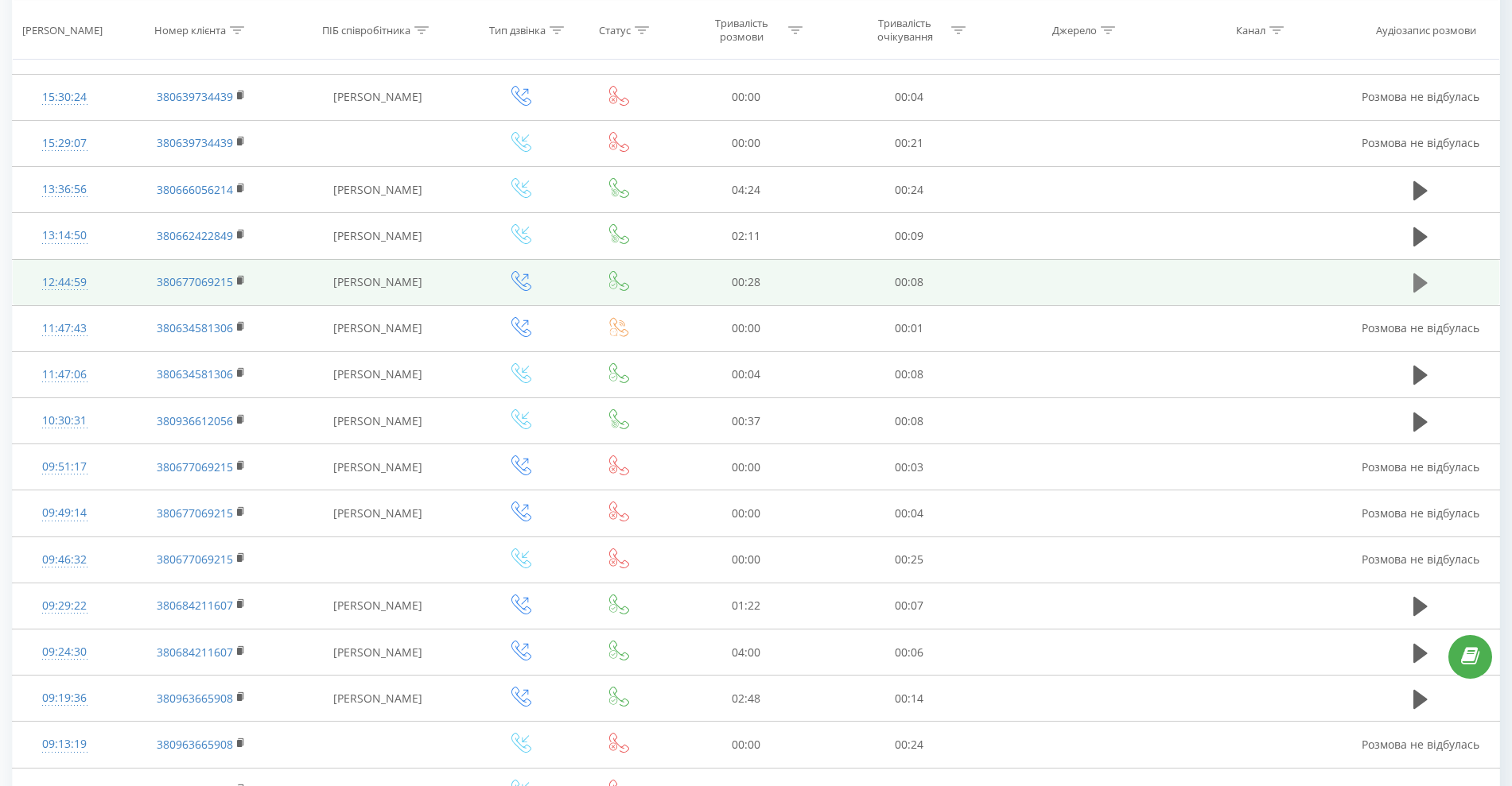
click at [1415, 276] on icon at bounding box center [1419, 283] width 15 height 19
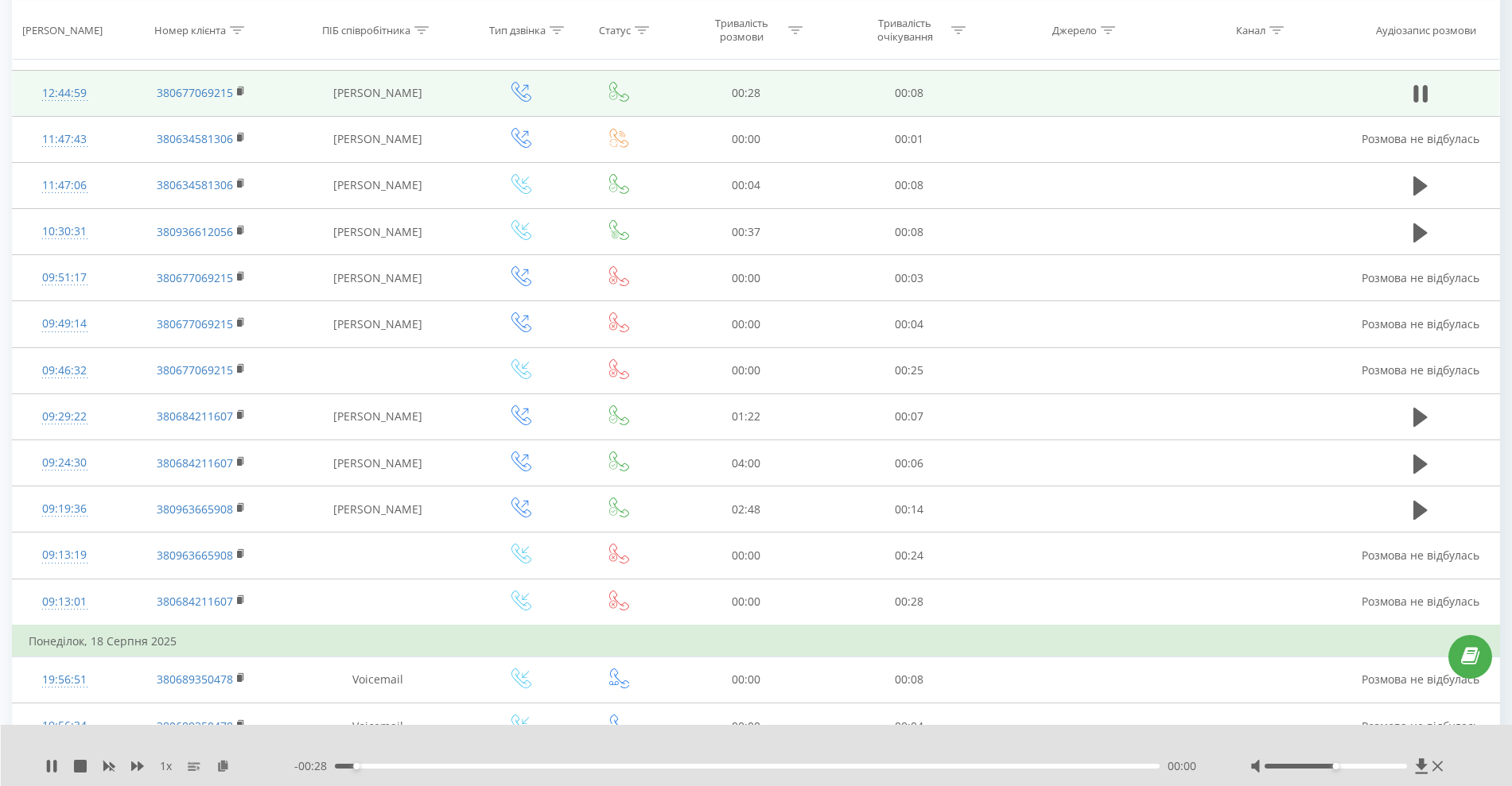
scroll to position [446, 0]
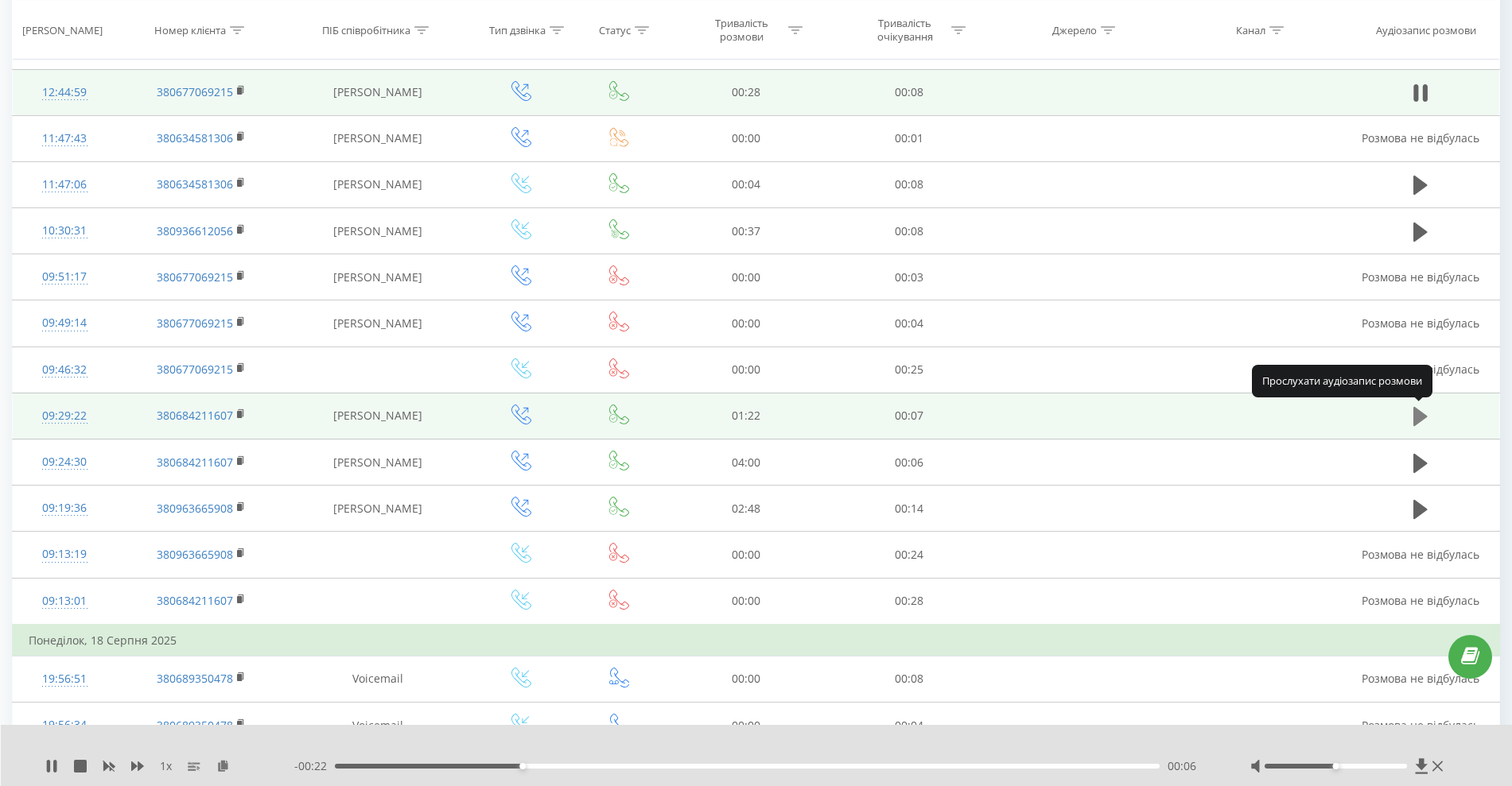
click at [1423, 413] on icon at bounding box center [1419, 416] width 15 height 19
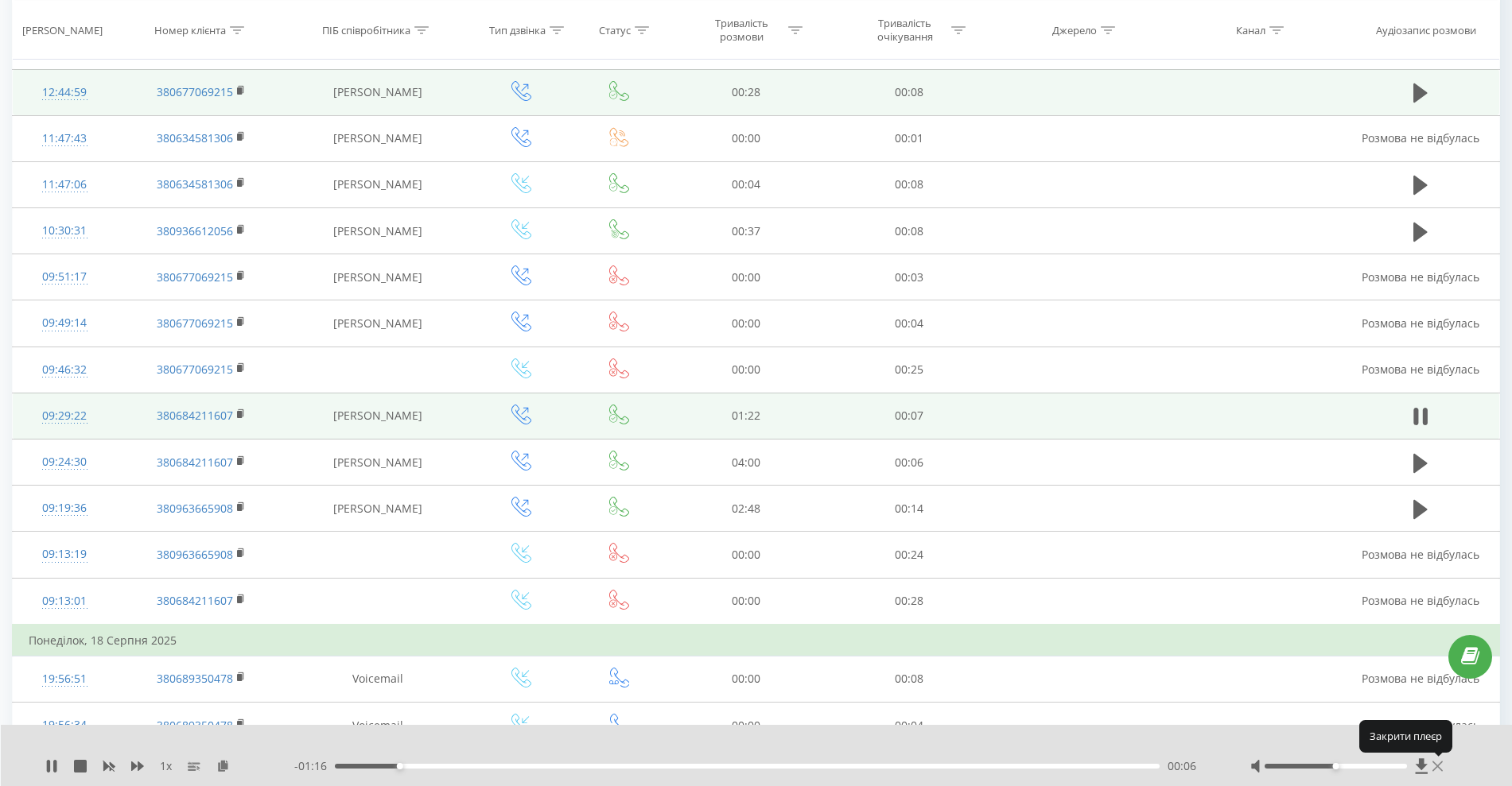
click at [1436, 765] on icon at bounding box center [1437, 766] width 10 height 10
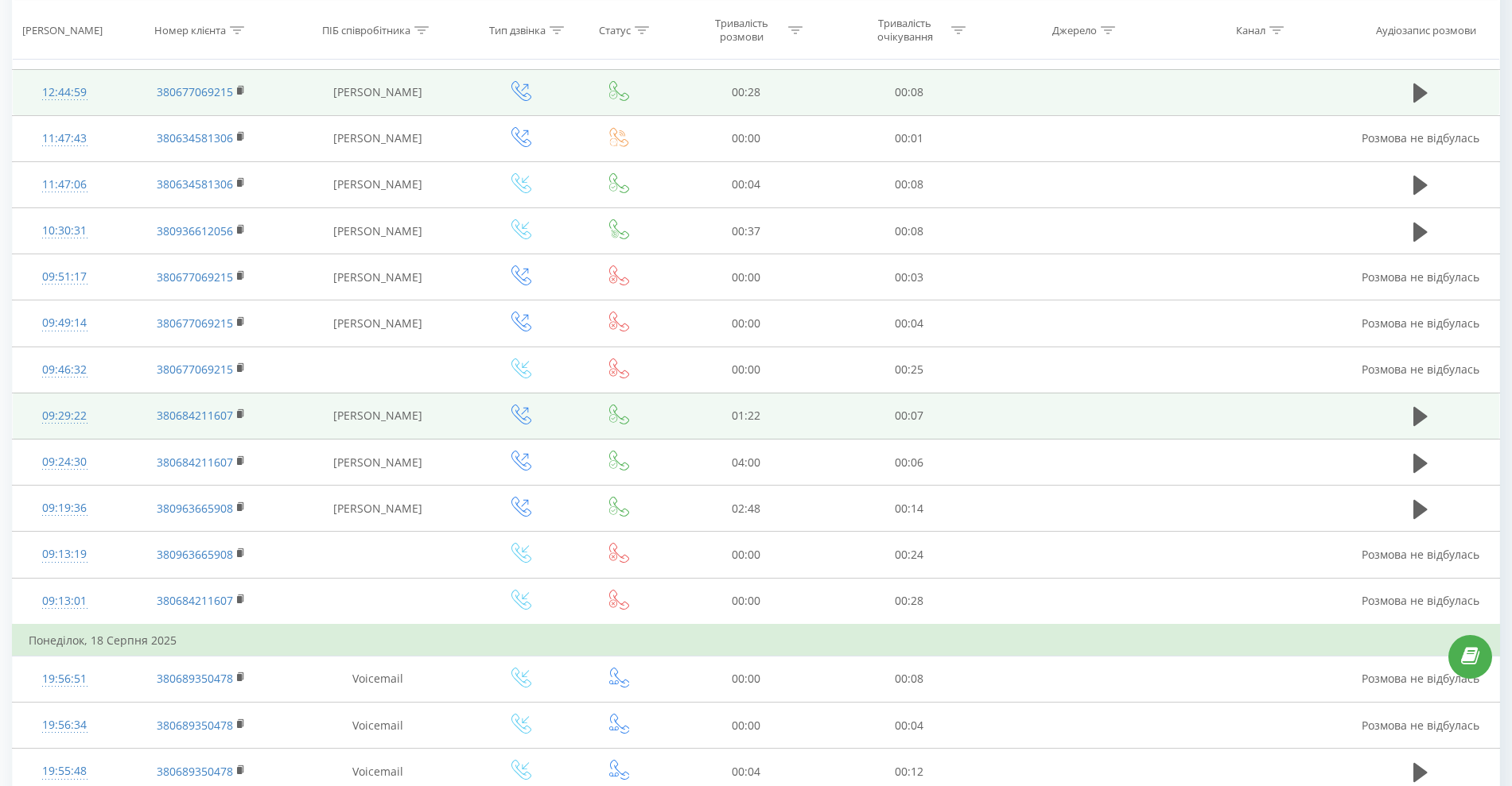
scroll to position [0, 0]
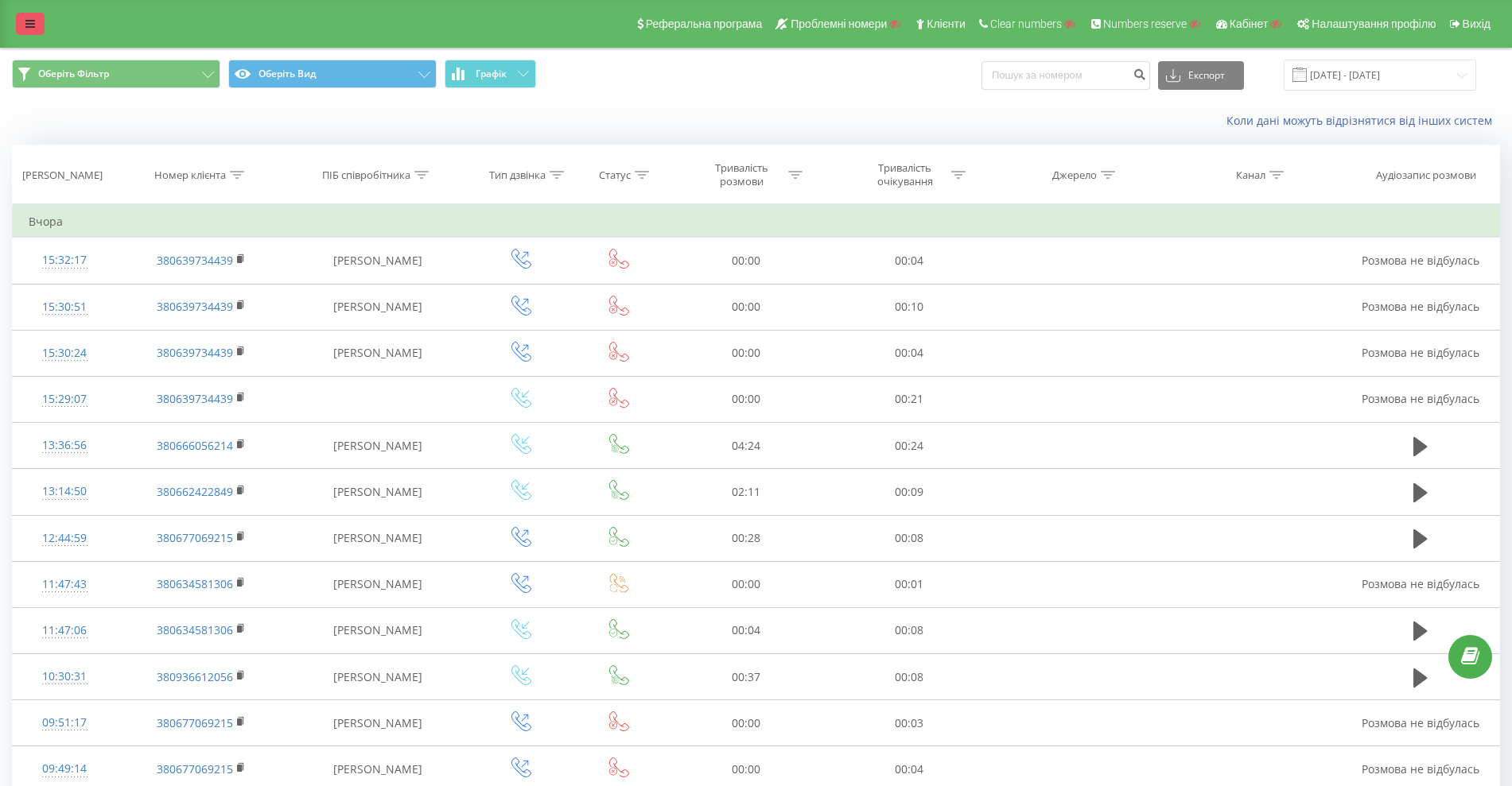
click at [31, 19] on icon at bounding box center [30, 23] width 9 height 11
